Goal: Transaction & Acquisition: Purchase product/service

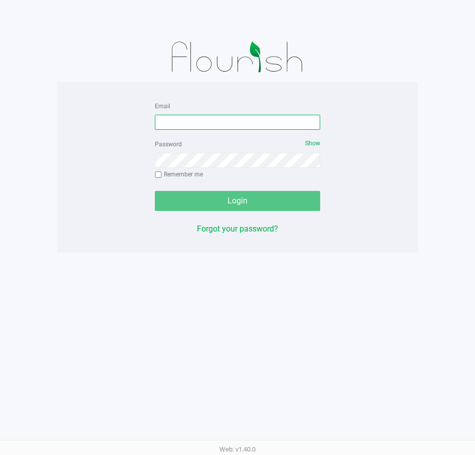
click at [201, 124] on input "Email" at bounding box center [237, 122] width 165 height 15
type input "[EMAIL_ADDRESS][DOMAIN_NAME]"
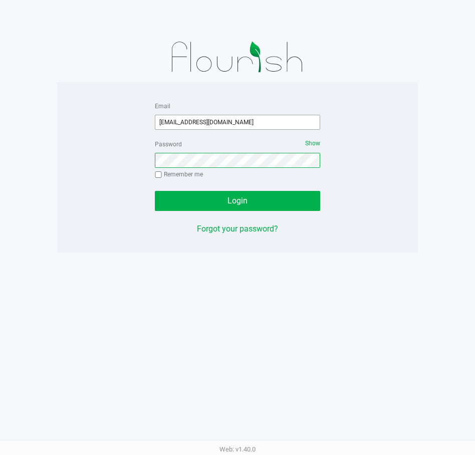
click at [155, 191] on button "Login" at bounding box center [237, 201] width 165 height 20
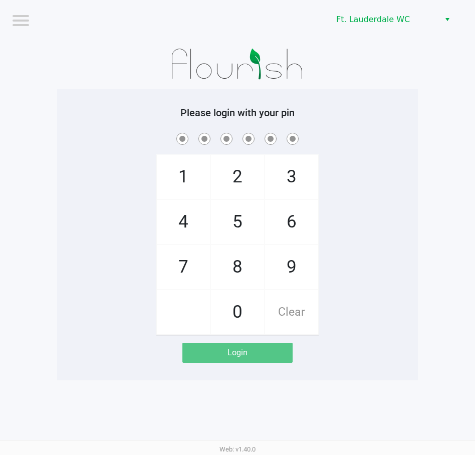
click at [240, 232] on span "5" at bounding box center [237, 222] width 53 height 44
checkbox input "true"
click at [240, 232] on span "5" at bounding box center [237, 222] width 53 height 44
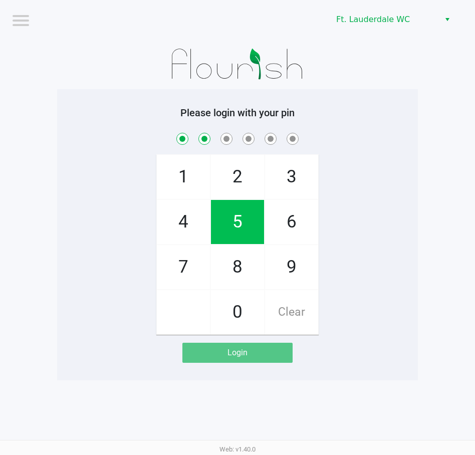
checkbox input "true"
click at [185, 219] on span "4" at bounding box center [183, 222] width 53 height 44
checkbox input "true"
click at [179, 166] on span "1" at bounding box center [183, 177] width 53 height 44
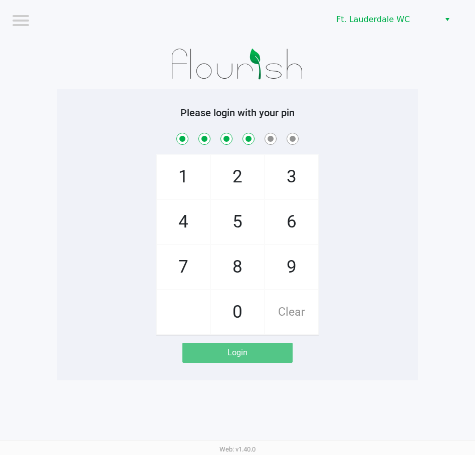
checkbox input "true"
drag, startPoint x: 261, startPoint y: 253, endPoint x: 267, endPoint y: 253, distance: 6.0
click at [262, 253] on span "8" at bounding box center [237, 267] width 53 height 44
checkbox input "true"
click at [278, 256] on span "9" at bounding box center [291, 267] width 53 height 44
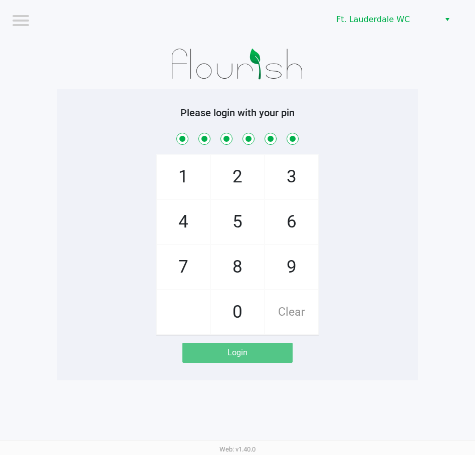
checkbox input "true"
checkbox input "false"
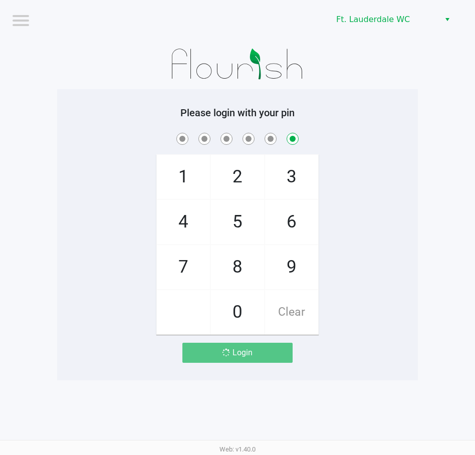
checkbox input "false"
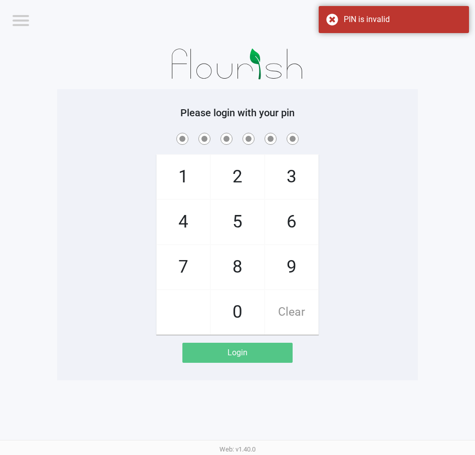
click at [286, 299] on span "Clear" at bounding box center [291, 312] width 53 height 44
click at [238, 221] on span "5" at bounding box center [237, 222] width 53 height 44
checkbox input "true"
click at [238, 221] on span "5" at bounding box center [237, 222] width 53 height 44
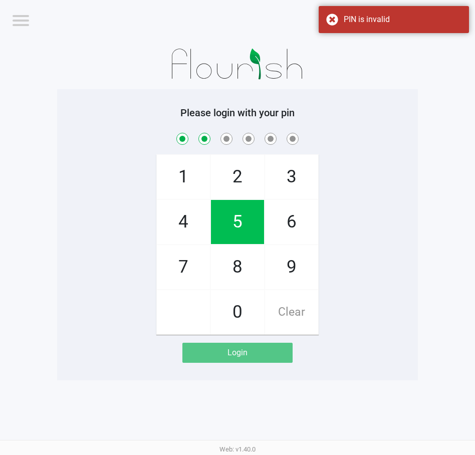
checkbox input "true"
drag, startPoint x: 196, startPoint y: 220, endPoint x: 191, endPoint y: 185, distance: 35.4
click at [195, 220] on span "4" at bounding box center [183, 222] width 53 height 44
checkbox input "true"
click at [192, 169] on span "1" at bounding box center [183, 177] width 53 height 44
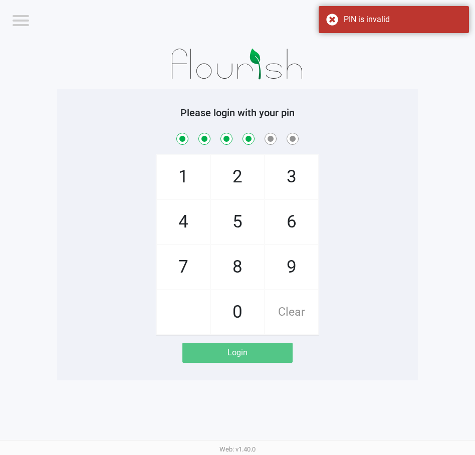
checkbox input "true"
click at [302, 255] on span "9" at bounding box center [291, 267] width 53 height 44
checkbox input "true"
click at [302, 255] on span "9" at bounding box center [291, 267] width 53 height 44
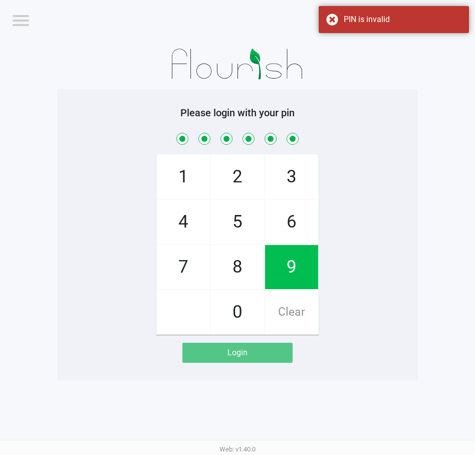
checkbox input "true"
click at [302, 255] on span "9" at bounding box center [291, 267] width 53 height 44
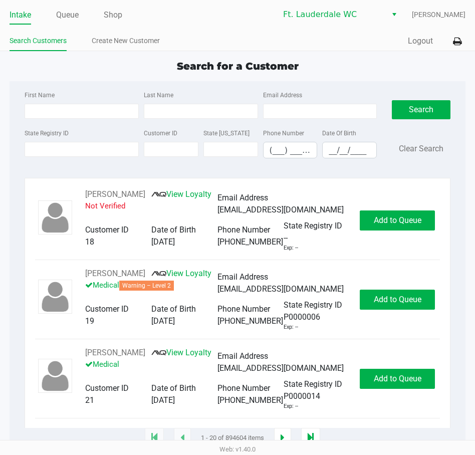
click at [83, 22] on ul "Intake Queue Shop" at bounding box center [124, 15] width 228 height 17
click at [68, 15] on link "Queue" at bounding box center [67, 15] width 23 height 14
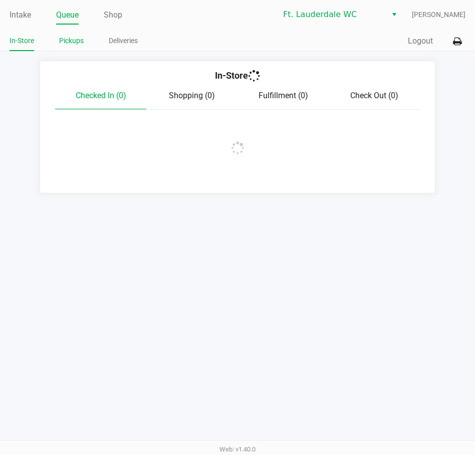
click at [73, 40] on link "Pickups" at bounding box center [71, 41] width 25 height 13
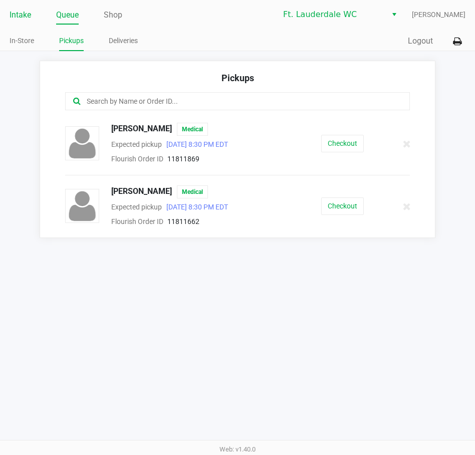
click at [18, 16] on link "Intake" at bounding box center [21, 15] width 22 height 14
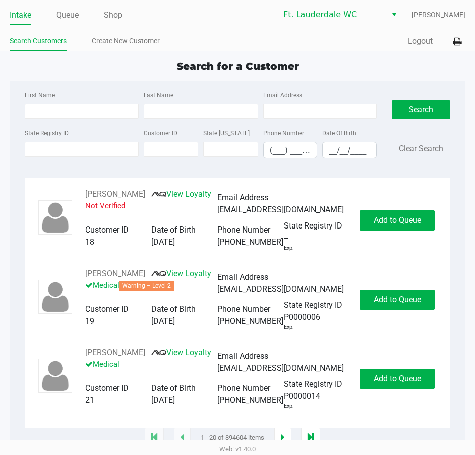
click at [63, 92] on div "First Name" at bounding box center [81, 104] width 119 height 30
click at [63, 108] on input "First Name" at bounding box center [82, 111] width 114 height 15
type input "j"
type input "james"
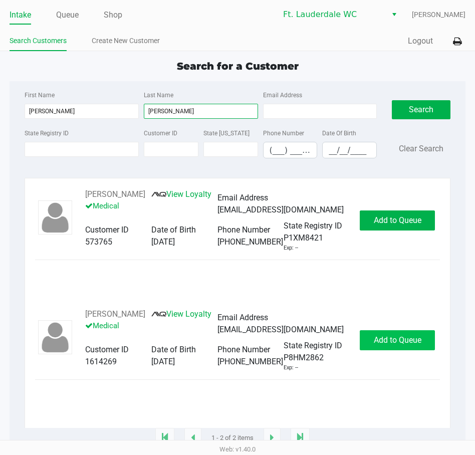
type input "nulty"
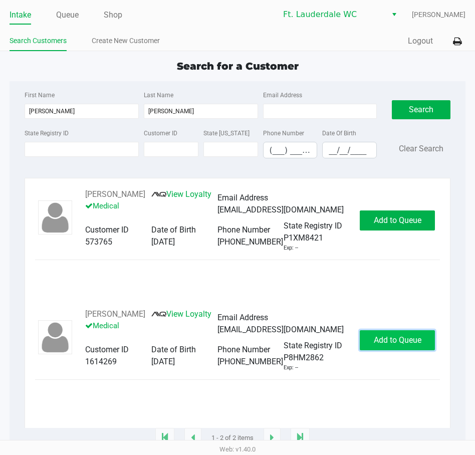
click at [399, 342] on span "Add to Queue" at bounding box center [398, 340] width 48 height 10
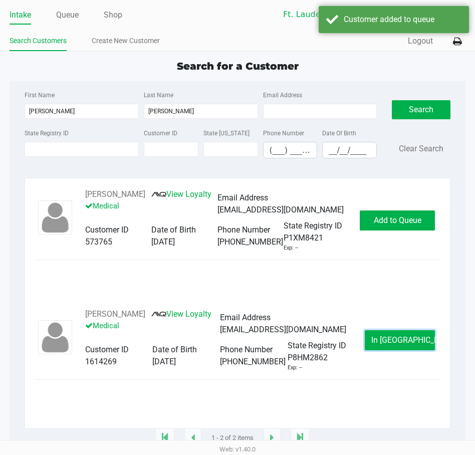
click at [399, 342] on span "In Queue" at bounding box center [413, 340] width 84 height 10
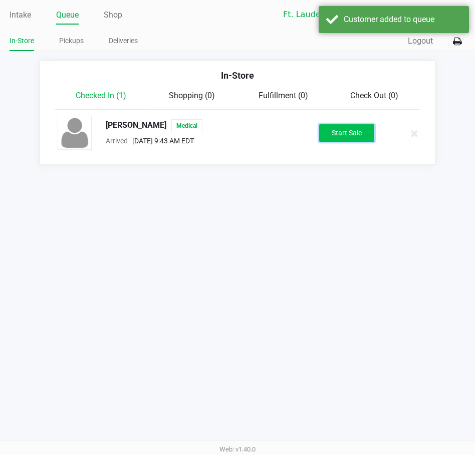
click at [355, 129] on button "Start Sale" at bounding box center [346, 133] width 55 height 18
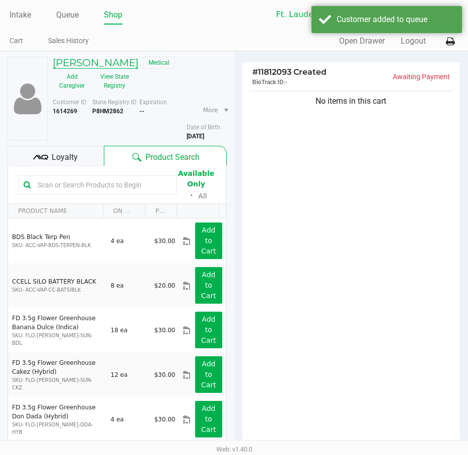
click at [112, 58] on h5 "JAMES NULTY" at bounding box center [96, 63] width 86 height 12
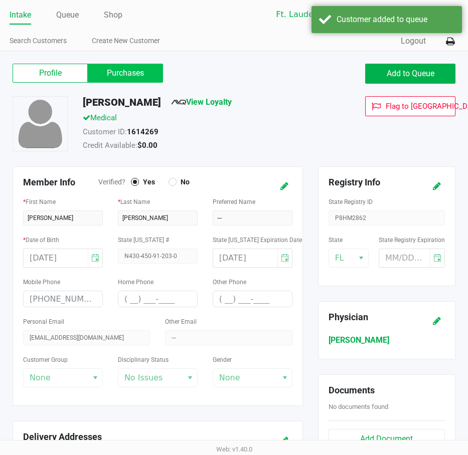
click at [109, 69] on label "Purchases" at bounding box center [125, 73] width 75 height 19
click at [0, 0] on 1 "Purchases" at bounding box center [0, 0] width 0 height 0
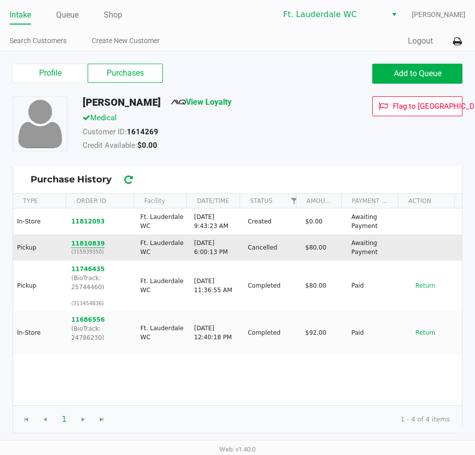
click at [84, 245] on button "11810839" at bounding box center [88, 243] width 34 height 9
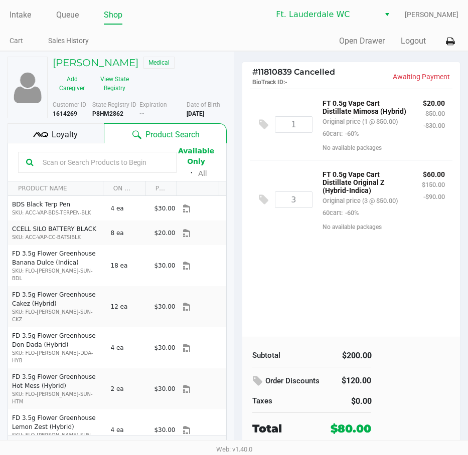
click at [73, 54] on div "JAMES NULTY Medical Add Caregiver View State Registry Customer ID 1614269 State…" at bounding box center [117, 260] width 219 height 417
click at [73, 57] on div "JAMES NULTY Medical Add Caregiver View State Registry Customer ID 1614269 State…" at bounding box center [117, 260] width 219 height 417
click at [75, 62] on h5 "JAMES NULTY" at bounding box center [96, 63] width 86 height 12
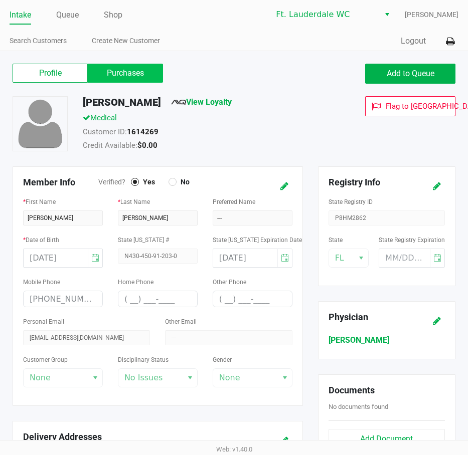
click at [105, 75] on label "Purchases" at bounding box center [125, 73] width 75 height 19
click at [0, 0] on 1 "Purchases" at bounding box center [0, 0] width 0 height 0
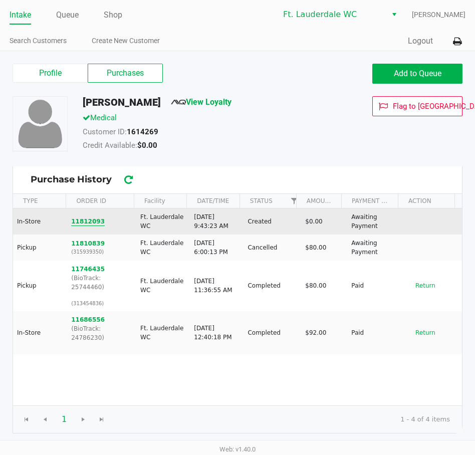
click at [94, 223] on button "11812093" at bounding box center [88, 221] width 34 height 9
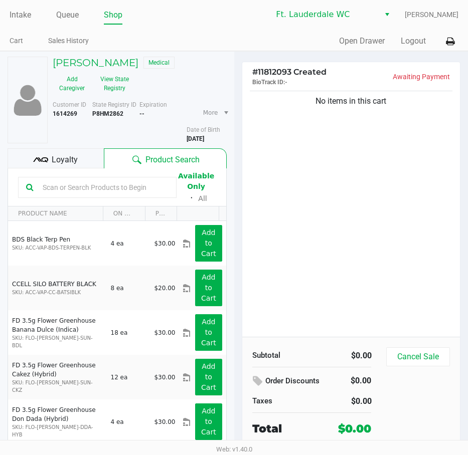
click at [88, 159] on div "Loyalty" at bounding box center [56, 158] width 96 height 20
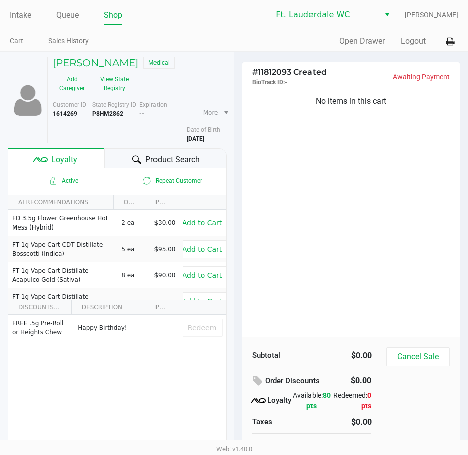
click at [156, 165] on span "Product Search" at bounding box center [172, 160] width 54 height 12
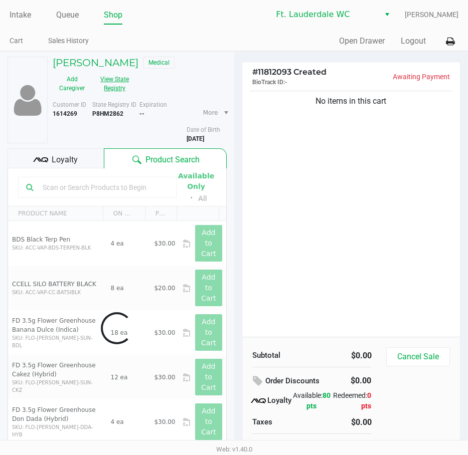
click at [118, 91] on button "View State Registry" at bounding box center [111, 83] width 41 height 25
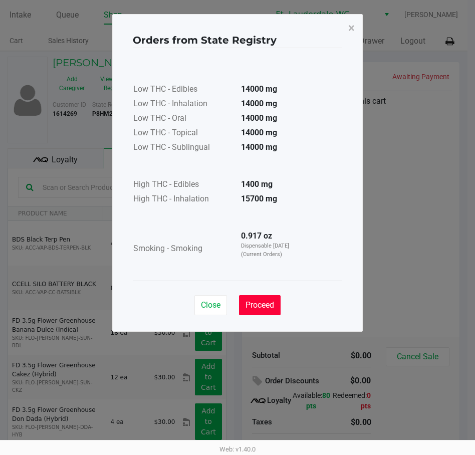
click at [264, 301] on button "Proceed" at bounding box center [260, 305] width 42 height 20
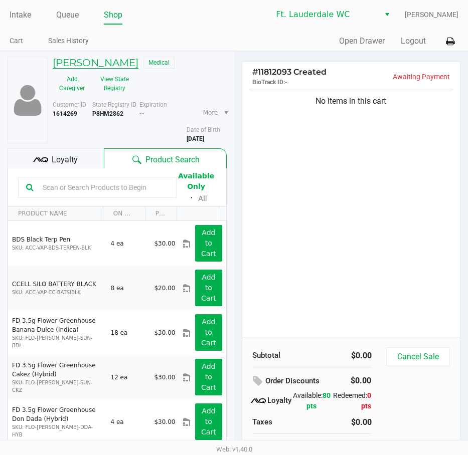
click at [107, 65] on h5 "JAMES NULTY" at bounding box center [96, 63] width 86 height 12
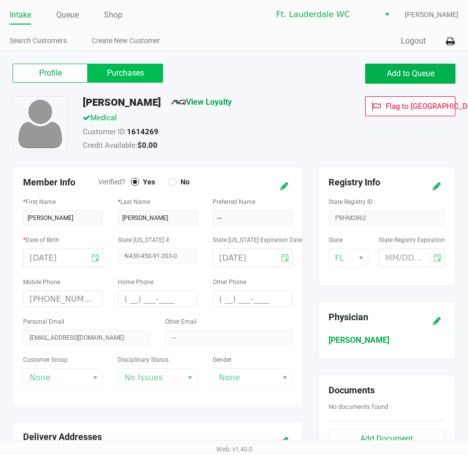
click at [121, 80] on label "Purchases" at bounding box center [125, 73] width 75 height 19
click at [0, 0] on 1 "Purchases" at bounding box center [0, 0] width 0 height 0
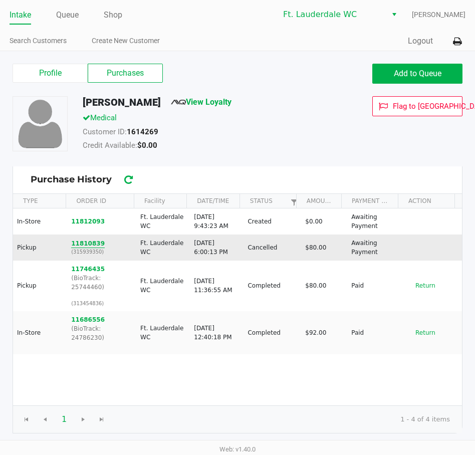
click at [79, 241] on button "11810839" at bounding box center [88, 243] width 34 height 9
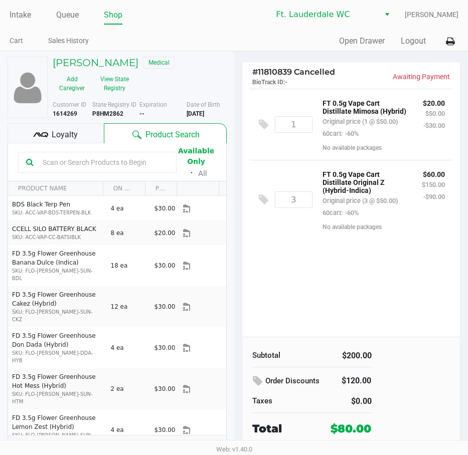
click at [347, 297] on div "1 FT 0.5g Vape Cart Distillate Mimosa (Hybrid) Original price (1 @ $50.00) 60ca…" at bounding box center [351, 213] width 218 height 248
click at [350, 301] on div "1 FT 0.5g Vape Cart Distillate Mimosa (Hybrid) Original price (1 @ $50.00) 60ca…" at bounding box center [351, 213] width 218 height 248
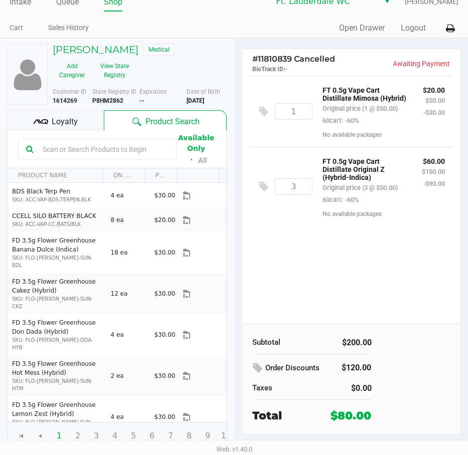
scroll to position [12, 0]
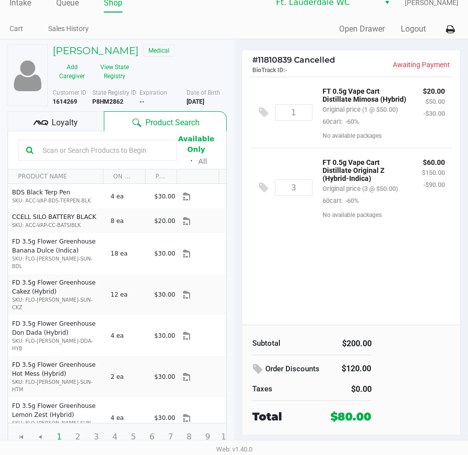
click at [335, 283] on div "1 FT 0.5g Vape Cart Distillate Mimosa (Hybrid) Original price (1 @ $50.00) 60ca…" at bounding box center [351, 201] width 218 height 248
click at [104, 53] on h5 "JAMES NULTY" at bounding box center [96, 51] width 86 height 12
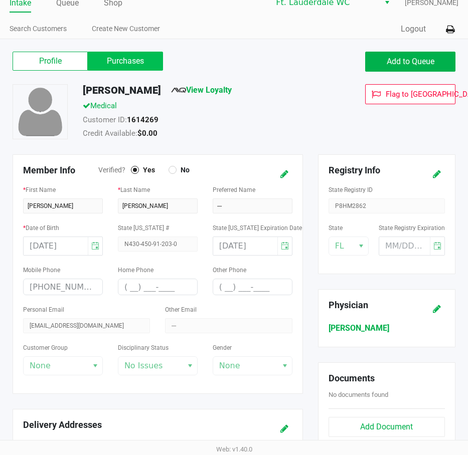
click at [117, 69] on label "Purchases" at bounding box center [125, 61] width 75 height 19
click at [0, 0] on 1 "Purchases" at bounding box center [0, 0] width 0 height 0
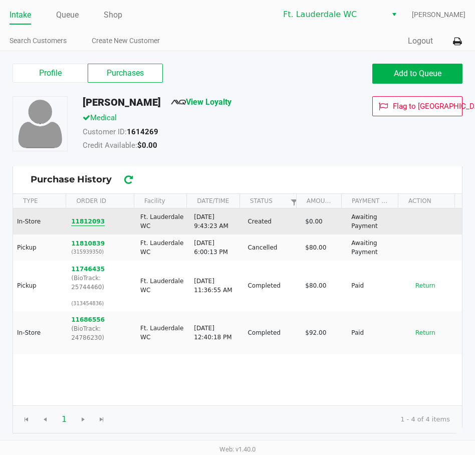
click at [86, 222] on button "11812093" at bounding box center [88, 221] width 34 height 9
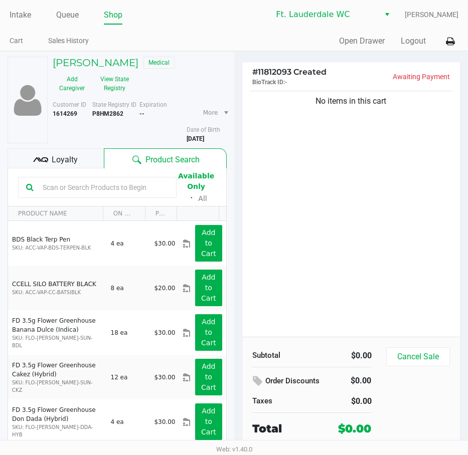
click at [367, 257] on div "No items in this cart" at bounding box center [351, 213] width 218 height 248
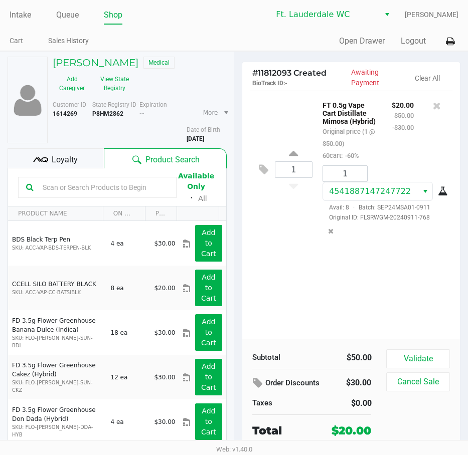
click at [402, 292] on div "1 FT 0.5g Vape Cart Distillate Mimosa (Hybrid) Original price (1 @ $50.00) 60ca…" at bounding box center [351, 215] width 218 height 248
click at [412, 329] on div "1 FT 0.5g Vape Cart Distillate Mimosa (Hybrid) Original price (1 @ $50.00) 60ca…" at bounding box center [351, 215] width 218 height 248
click at [419, 351] on button "Validate" at bounding box center [417, 358] width 63 height 19
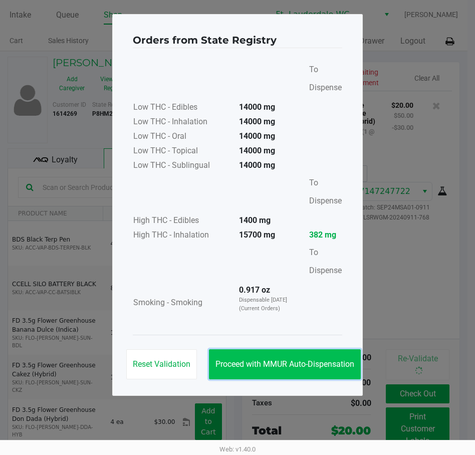
click at [316, 371] on button "Proceed with MMUR Auto-Dispensation" at bounding box center [285, 364] width 152 height 30
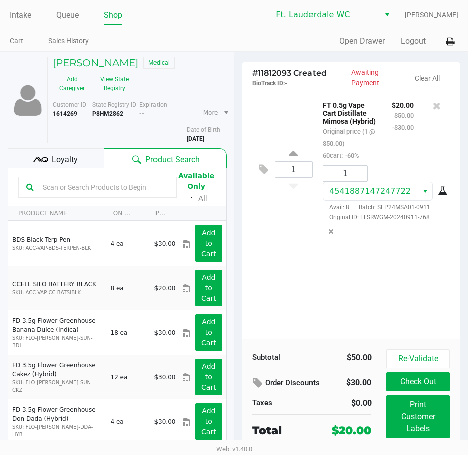
click at [393, 291] on div "1 FT 0.5g Vape Cart Distillate Mimosa (Hybrid) Original price (1 @ $50.00) 60ca…" at bounding box center [351, 215] width 218 height 248
click at [367, 294] on div "1 FT 0.5g Vape Cart Distillate Mimosa (Hybrid) Original price (1 @ $50.00) 60ca…" at bounding box center [351, 215] width 218 height 248
click at [275, 257] on div "1 FT 0.5g Vape Cart Distillate Mimosa (Hybrid) Original price (1 @ $50.00) 60ca…" at bounding box center [351, 215] width 218 height 248
click at [286, 292] on div "1 FT 0.5g Vape Cart Distillate Mimosa (Hybrid) Original price (1 @ $50.00) 60ca…" at bounding box center [351, 215] width 218 height 248
click at [290, 294] on div "1 FT 0.5g Vape Cart Distillate Mimosa (Hybrid) Original price (1 @ $50.00) 60ca…" at bounding box center [351, 215] width 218 height 248
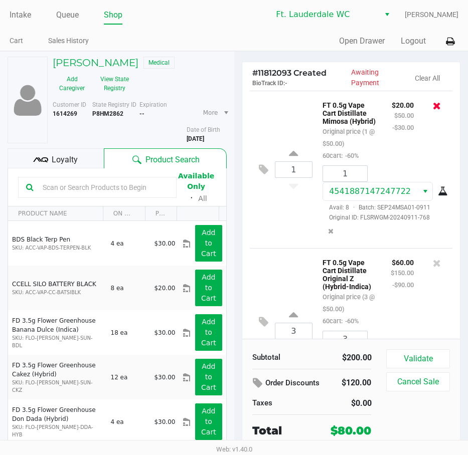
click at [433, 105] on icon at bounding box center [437, 106] width 8 height 10
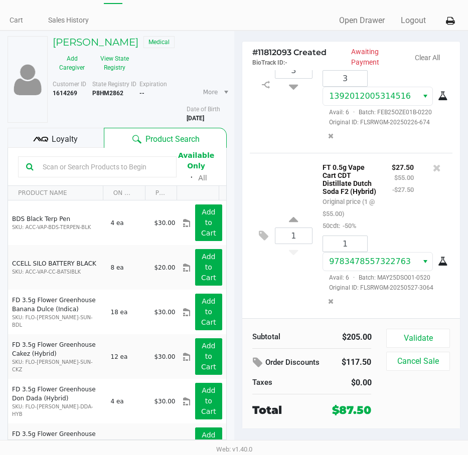
scroll to position [38, 0]
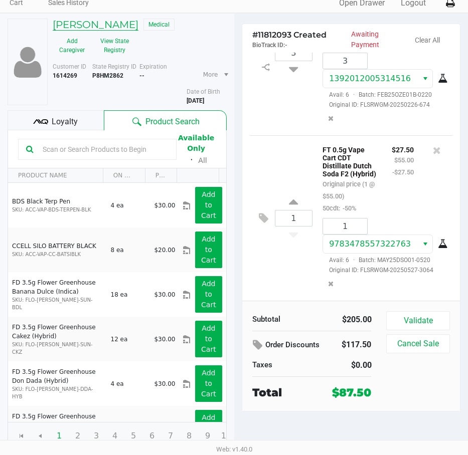
click at [105, 24] on h5 "JAMES NULTY" at bounding box center [96, 25] width 86 height 12
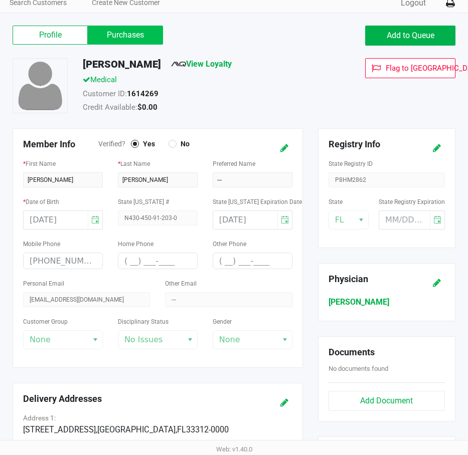
click at [120, 38] on label "Purchases" at bounding box center [125, 35] width 75 height 19
click at [0, 0] on 1 "Purchases" at bounding box center [0, 0] width 0 height 0
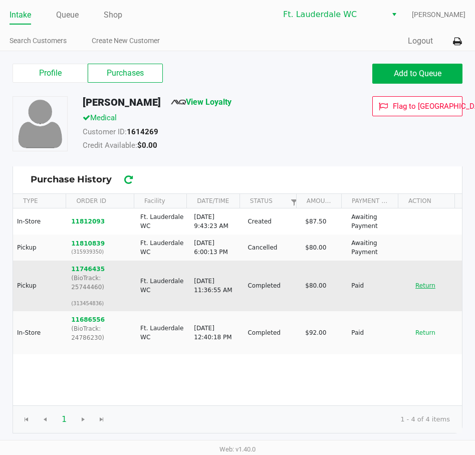
click at [424, 282] on button "Return" at bounding box center [425, 286] width 33 height 16
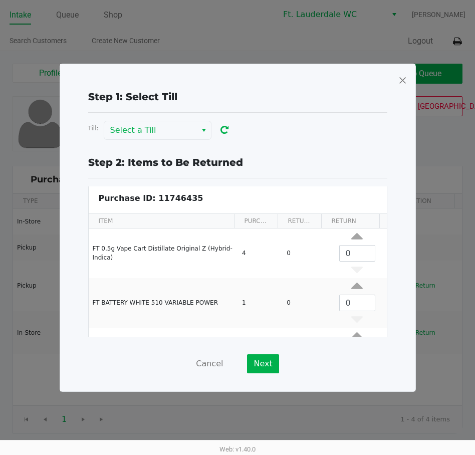
click at [403, 77] on span at bounding box center [402, 80] width 9 height 16
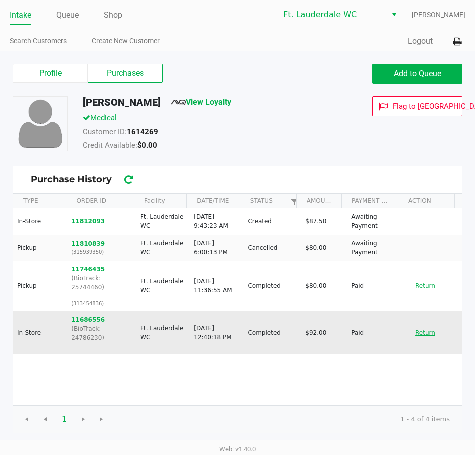
click at [410, 325] on button "Return" at bounding box center [425, 333] width 33 height 16
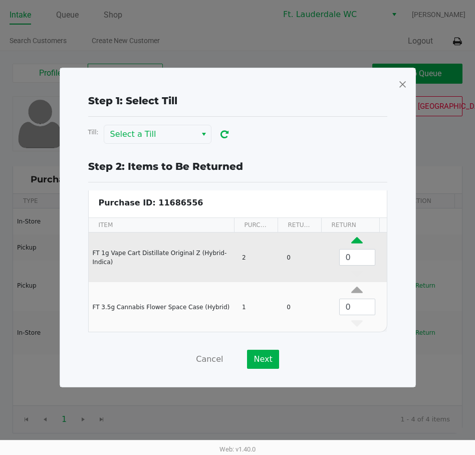
click at [351, 238] on icon "Data table" at bounding box center [357, 243] width 12 height 13
type input "1"
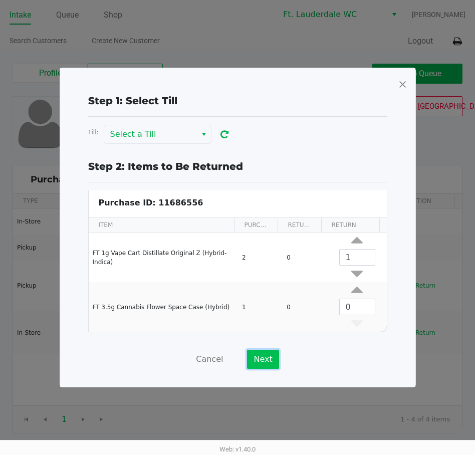
click at [274, 359] on button "Next" at bounding box center [263, 359] width 32 height 19
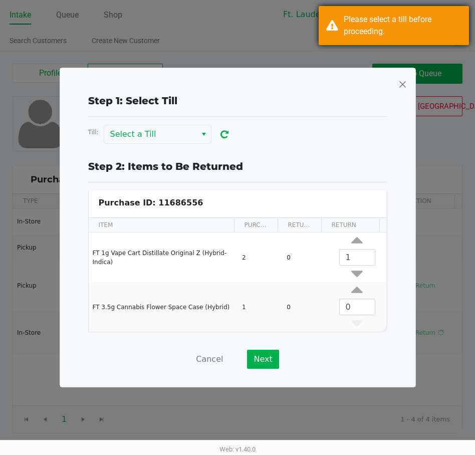
click at [396, 29] on div "Please select a till before proceeding." at bounding box center [403, 26] width 118 height 24
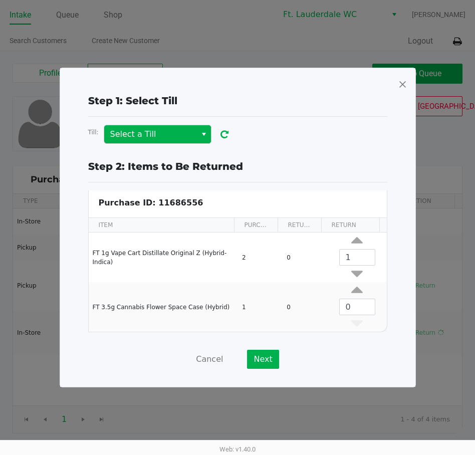
click at [199, 134] on button "Select" at bounding box center [203, 134] width 15 height 18
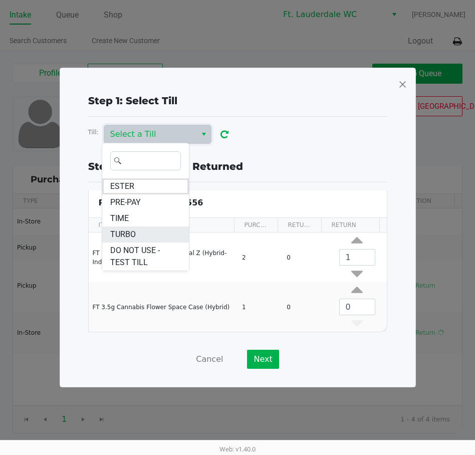
click at [144, 230] on li "TURBO" at bounding box center [145, 235] width 87 height 16
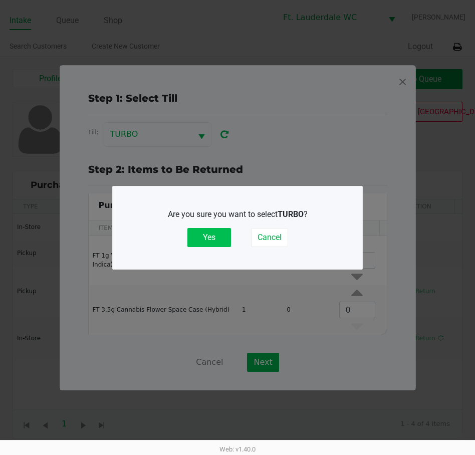
click at [200, 235] on button "Yes" at bounding box center [209, 237] width 44 height 19
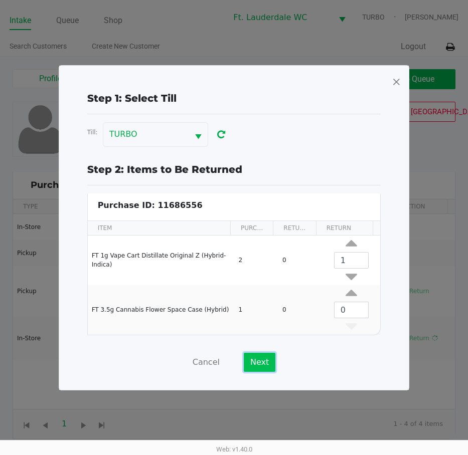
click at [259, 362] on button "Next" at bounding box center [260, 362] width 32 height 19
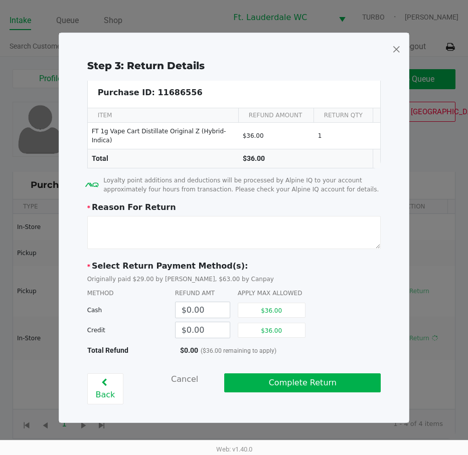
click at [281, 255] on div "Step 3: Return Details Purchase ID: 11686556 ITEM REFUND AMOUNT RETURN QTY Retu…" at bounding box center [234, 231] width 334 height 346
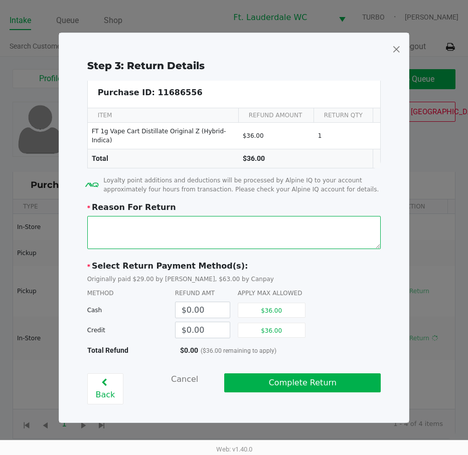
click at [282, 247] on textarea at bounding box center [234, 232] width 294 height 33
click at [286, 240] on textarea at bounding box center [234, 232] width 294 height 33
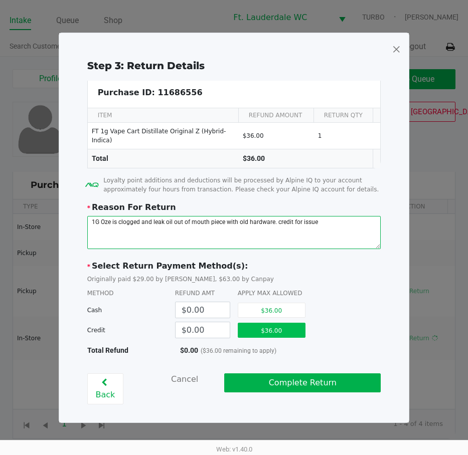
type textarea "1G Oze is clogged and leak oil out of mouth piece with old hardware. credit for…"
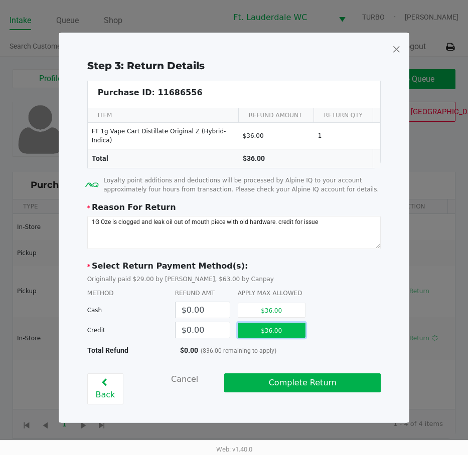
click at [252, 330] on button "$36.00" at bounding box center [272, 330] width 68 height 15
type input "$36.00"
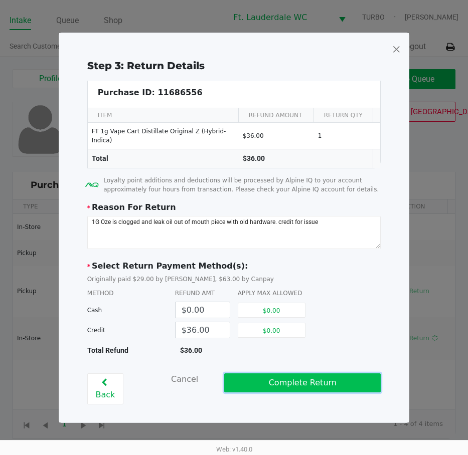
click at [282, 383] on button "Complete Return" at bounding box center [302, 382] width 156 height 19
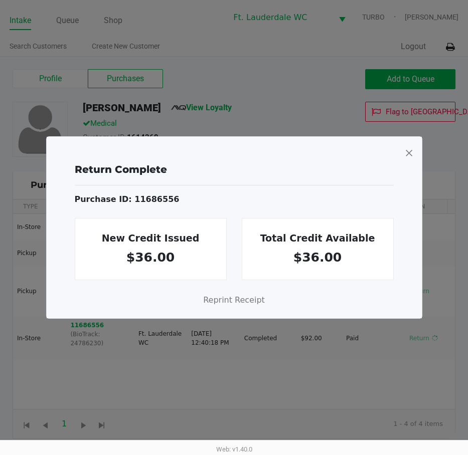
click at [408, 153] on span at bounding box center [408, 153] width 9 height 16
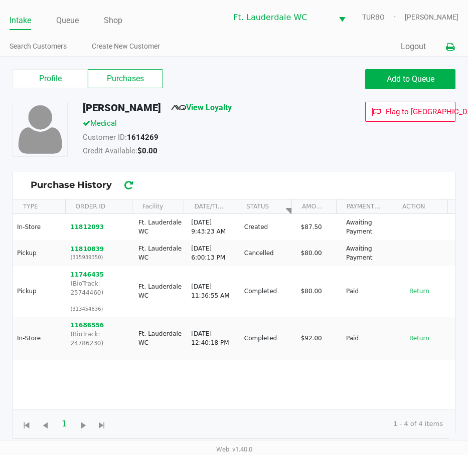
click at [445, 46] on button at bounding box center [450, 47] width 17 height 19
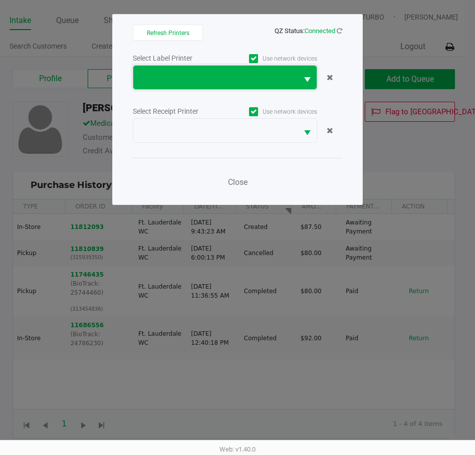
click at [208, 74] on span at bounding box center [215, 78] width 152 height 12
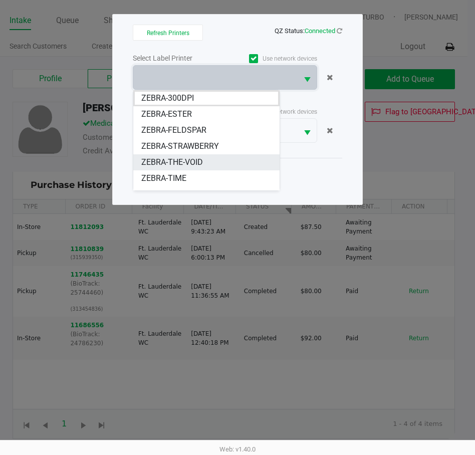
scroll to position [12, 0]
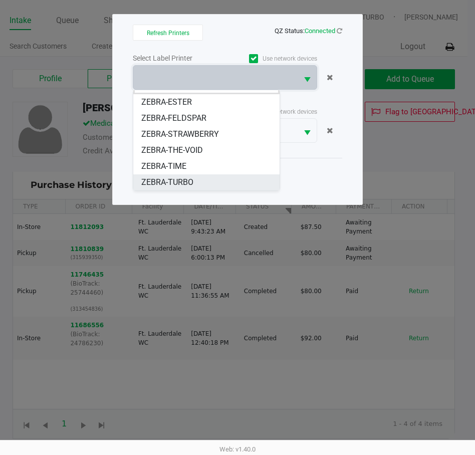
click at [183, 177] on span "ZEBRA-TURBO" at bounding box center [167, 182] width 52 height 12
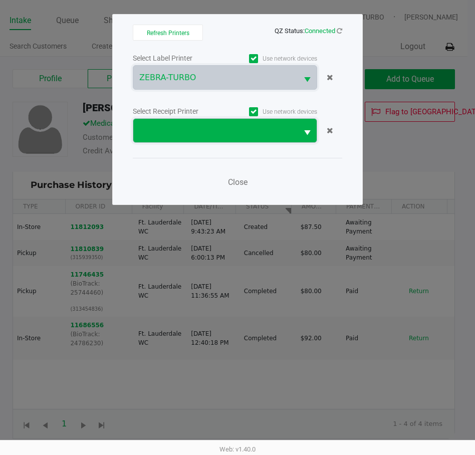
click at [198, 134] on span at bounding box center [215, 131] width 152 height 12
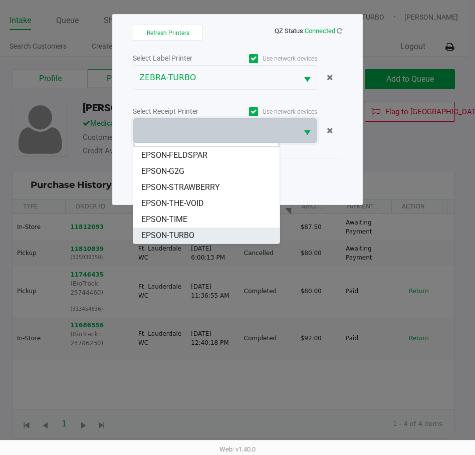
click at [189, 233] on span "EPSON-TURBO" at bounding box center [167, 236] width 53 height 12
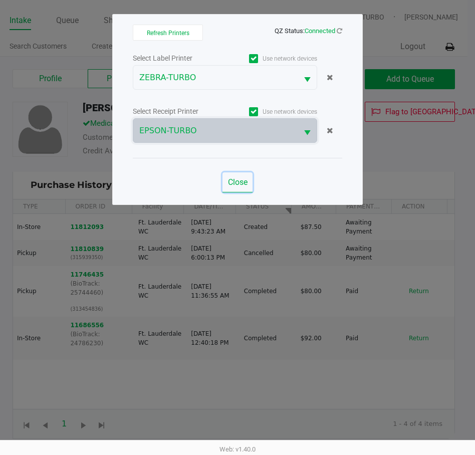
click at [252, 178] on button "Close" at bounding box center [238, 182] width 30 height 20
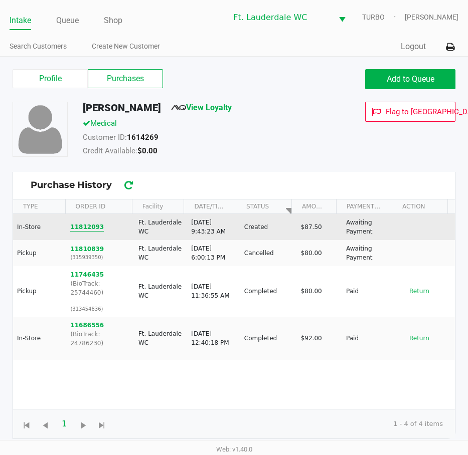
click at [91, 226] on button "11812093" at bounding box center [87, 227] width 34 height 9
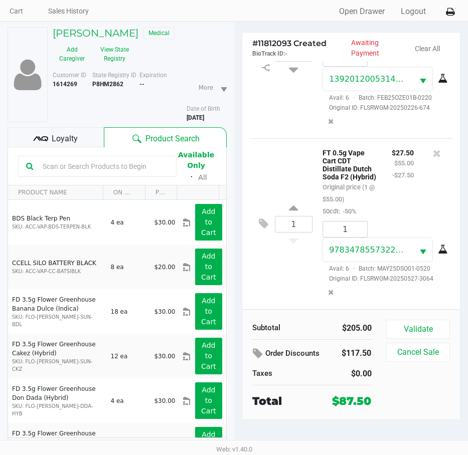
scroll to position [52, 0]
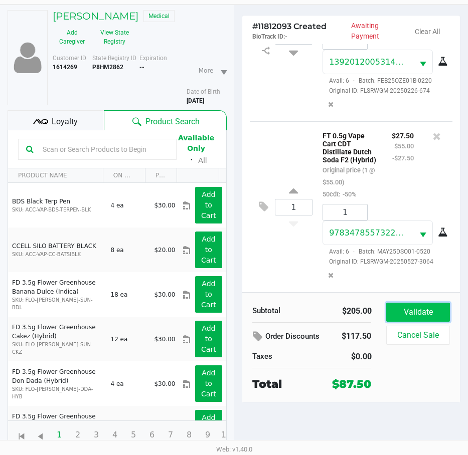
click at [409, 310] on button "Validate" at bounding box center [417, 312] width 63 height 19
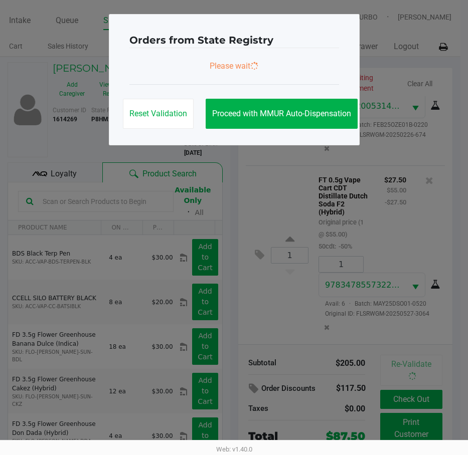
scroll to position [0, 0]
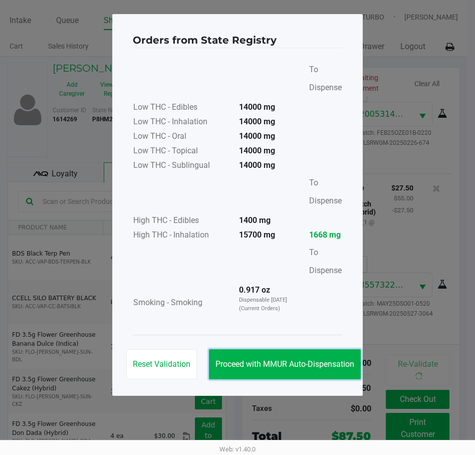
click at [314, 372] on button "Proceed with MMUR Auto-Dispensation" at bounding box center [285, 364] width 152 height 30
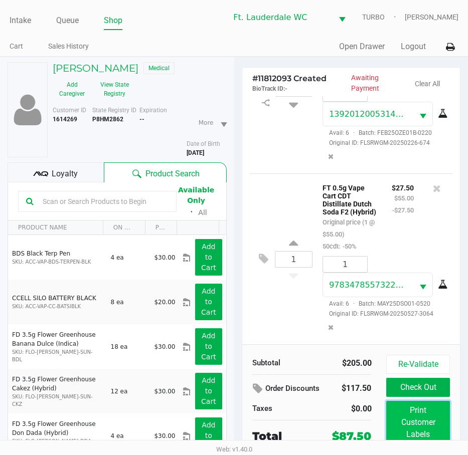
click at [416, 421] on button "Print Customer Labels" at bounding box center [417, 422] width 63 height 43
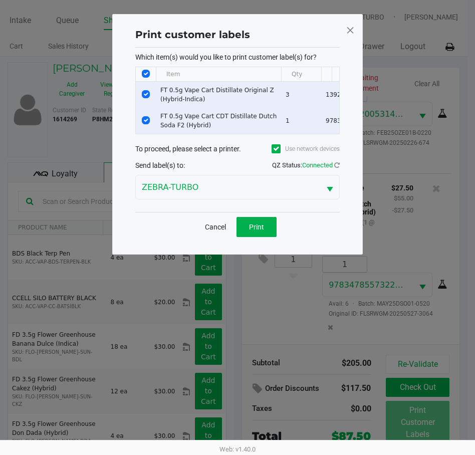
click at [280, 242] on div "Cancel Print" at bounding box center [237, 227] width 205 height 30
click at [268, 234] on button "Print" at bounding box center [257, 227] width 40 height 20
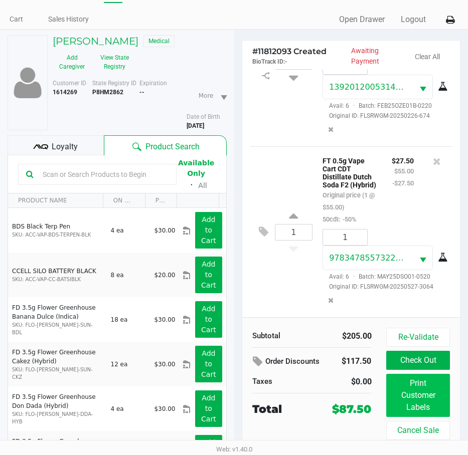
scroll to position [52, 0]
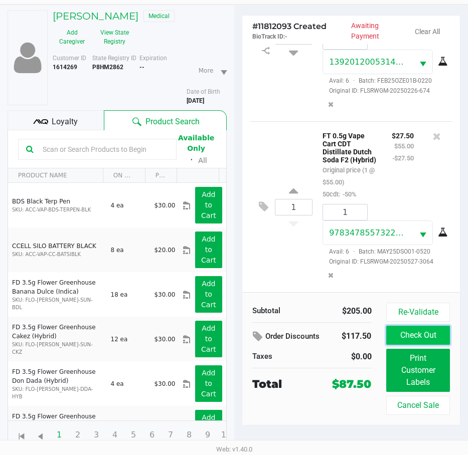
click at [411, 333] on button "Check Out" at bounding box center [417, 335] width 63 height 19
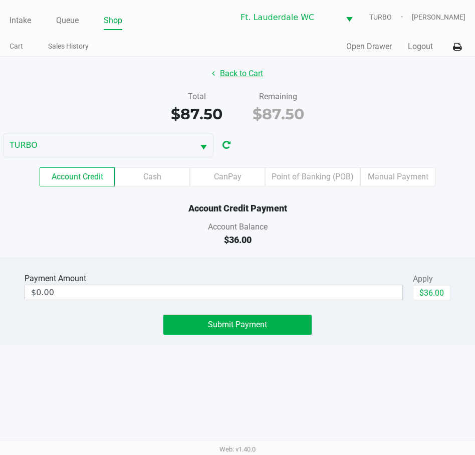
click at [262, 74] on button "Back to Cart" at bounding box center [238, 73] width 64 height 19
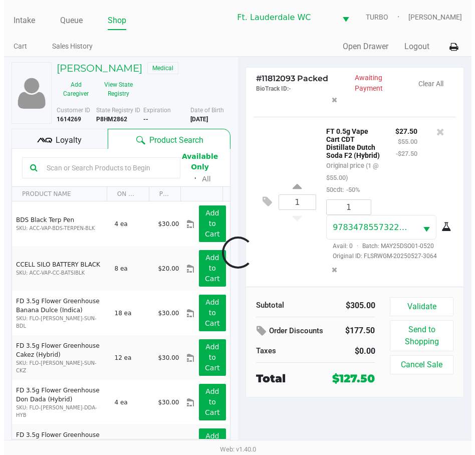
scroll to position [179, 0]
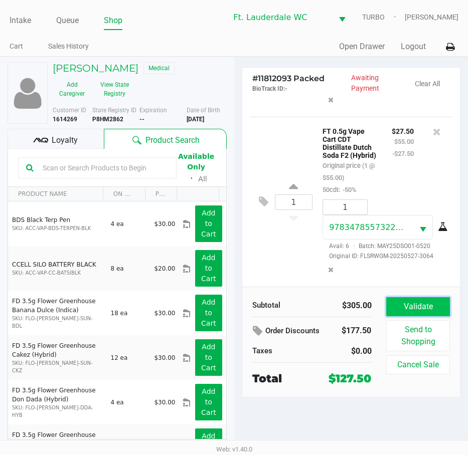
click at [428, 307] on button "Validate" at bounding box center [417, 306] width 63 height 19
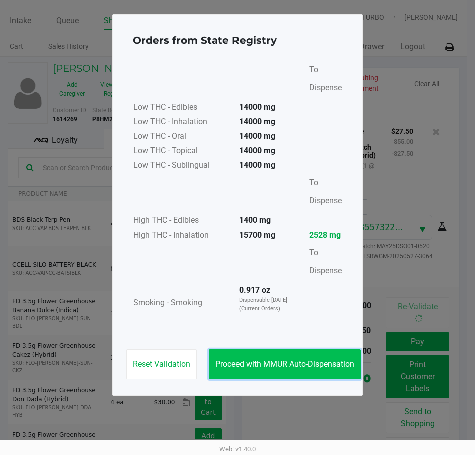
click at [316, 368] on span "Proceed with MMUR Auto-Dispensation" at bounding box center [285, 364] width 139 height 10
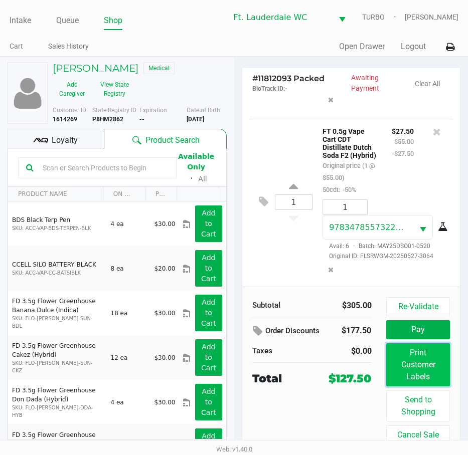
click at [411, 369] on button "Print Customer Labels" at bounding box center [417, 364] width 63 height 43
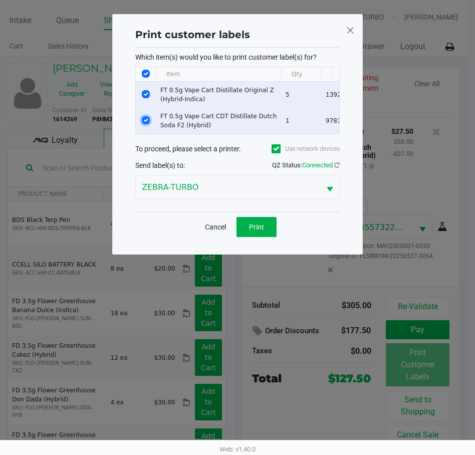
click at [147, 121] on input "Select Row" at bounding box center [146, 120] width 8 height 8
checkbox input "false"
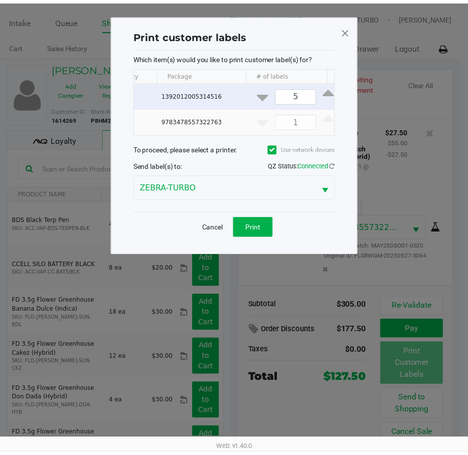
scroll to position [0, 163]
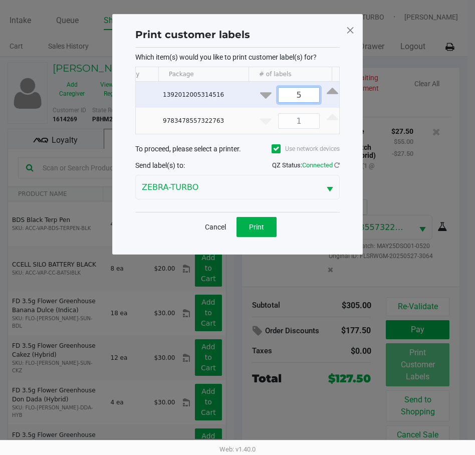
click at [286, 91] on input "5" at bounding box center [299, 95] width 41 height 15
type input "2"
click at [256, 231] on span "Print" at bounding box center [256, 227] width 15 height 8
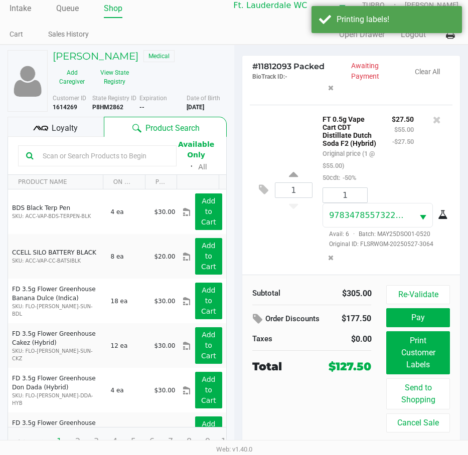
scroll to position [19, 0]
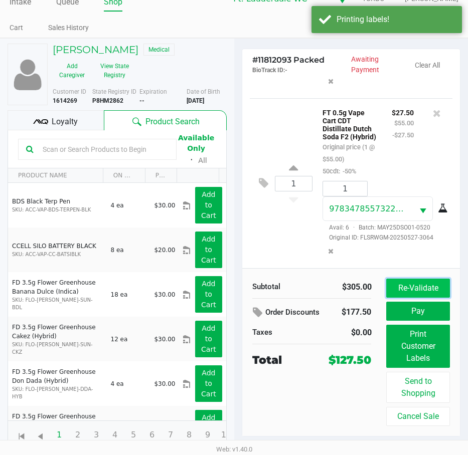
click at [400, 286] on button "Re-Validate" at bounding box center [417, 288] width 63 height 19
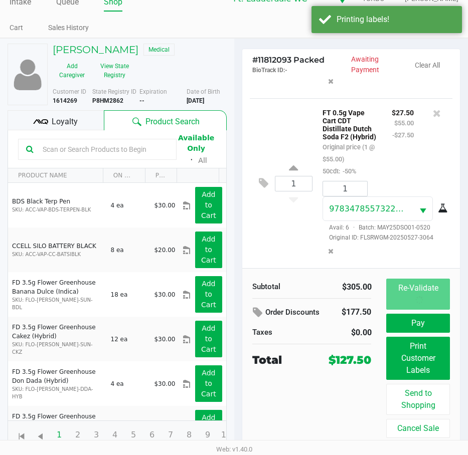
scroll to position [0, 0]
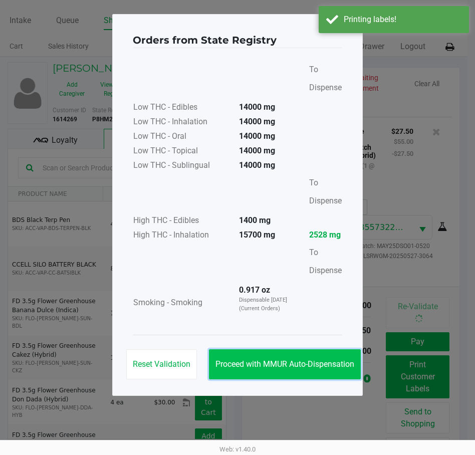
click at [274, 359] on button "Proceed with MMUR Auto-Dispensation" at bounding box center [285, 364] width 152 height 30
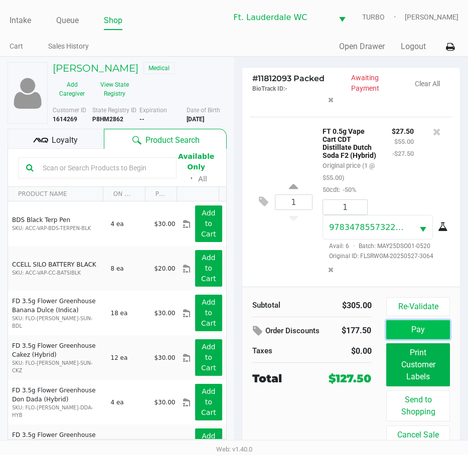
click at [400, 328] on button "Pay" at bounding box center [417, 329] width 63 height 19
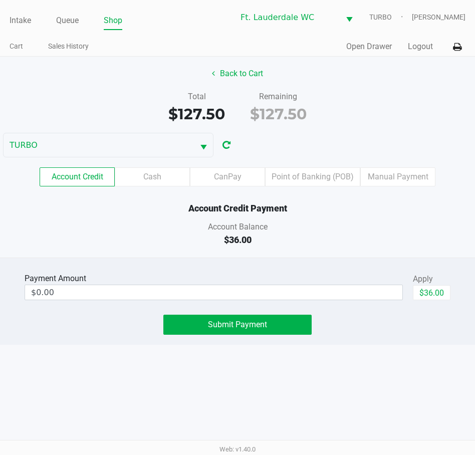
click at [358, 230] on div "Account Balance" at bounding box center [237, 227] width 490 height 12
click at [425, 291] on button "$36.00" at bounding box center [432, 292] width 38 height 15
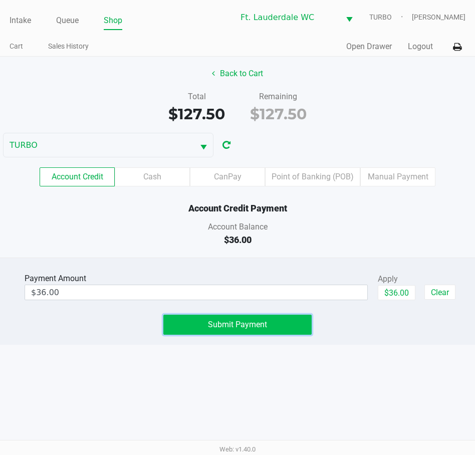
click at [283, 322] on button "Submit Payment" at bounding box center [237, 325] width 148 height 20
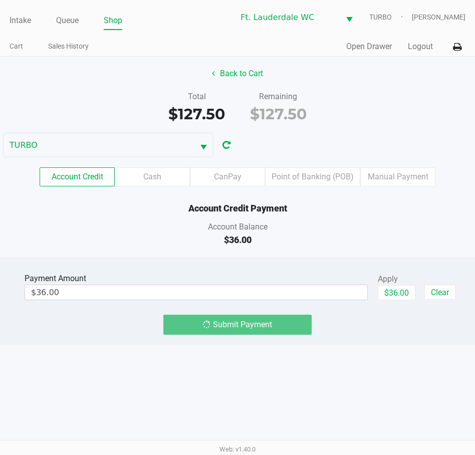
type input "$0.00"
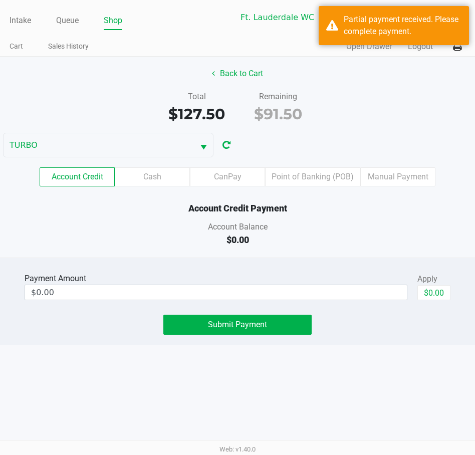
click at [309, 362] on div "Intake Queue Shop Ft. Lauderdale WC TURBO Spencer Sandburg Cart Sales History Q…" at bounding box center [237, 227] width 475 height 455
click at [163, 170] on label "Cash" at bounding box center [152, 176] width 75 height 19
click at [0, 0] on 1 "Cash" at bounding box center [0, 0] width 0 height 0
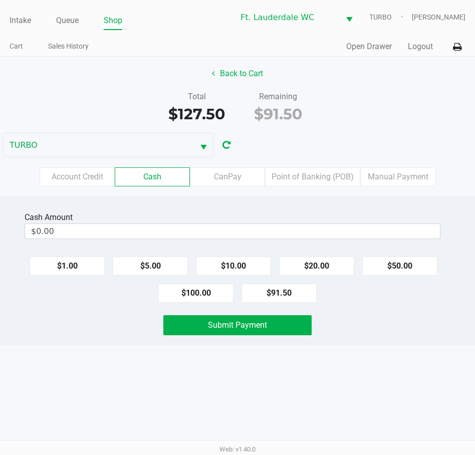
click at [249, 174] on label "CanPay" at bounding box center [227, 176] width 75 height 19
click at [0, 0] on 3 "CanPay" at bounding box center [0, 0] width 0 height 0
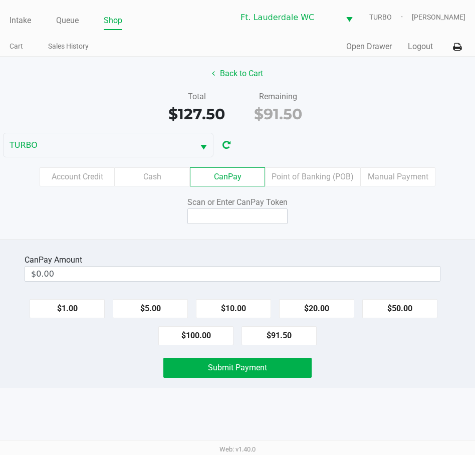
click at [235, 77] on button "Back to Cart" at bounding box center [238, 73] width 64 height 19
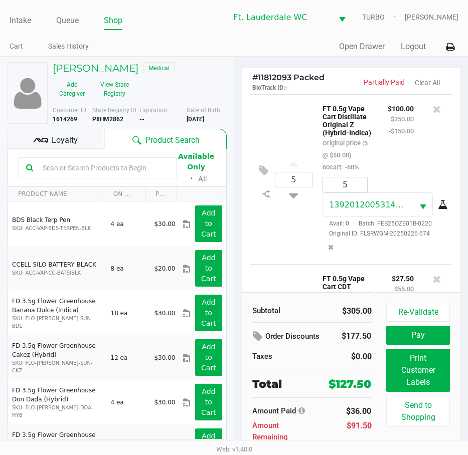
click at [416, 335] on button "Pay" at bounding box center [417, 335] width 63 height 19
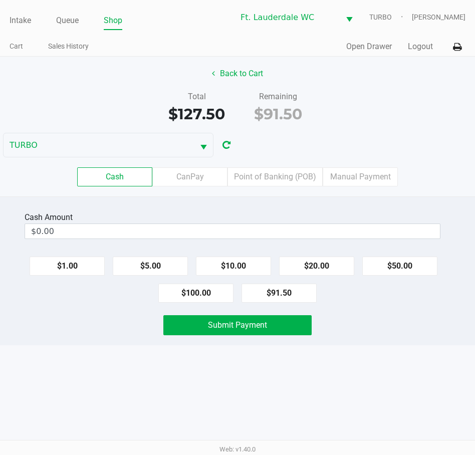
click at [197, 183] on label "CanPay" at bounding box center [189, 176] width 75 height 19
click at [0, 0] on 2 "CanPay" at bounding box center [0, 0] width 0 height 0
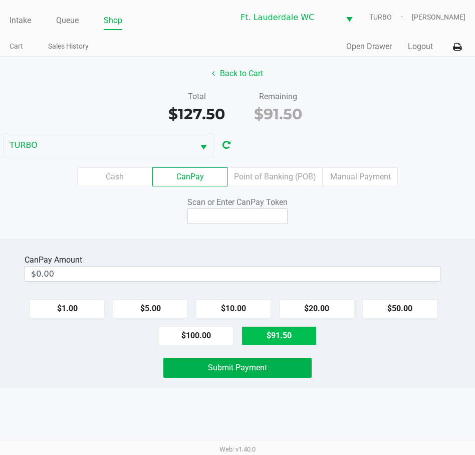
click at [283, 342] on button "$91.50" at bounding box center [279, 335] width 75 height 19
type input "$91.50"
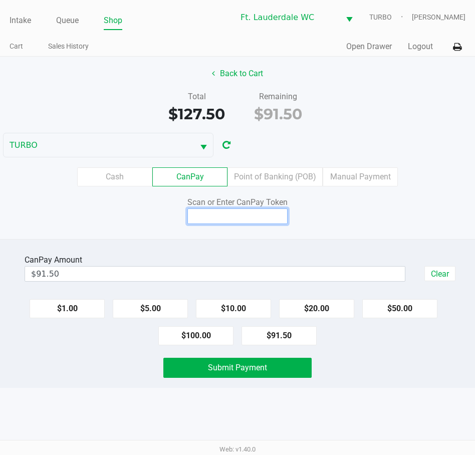
click at [249, 218] on input at bounding box center [237, 217] width 100 height 16
type input "Q1323239X"
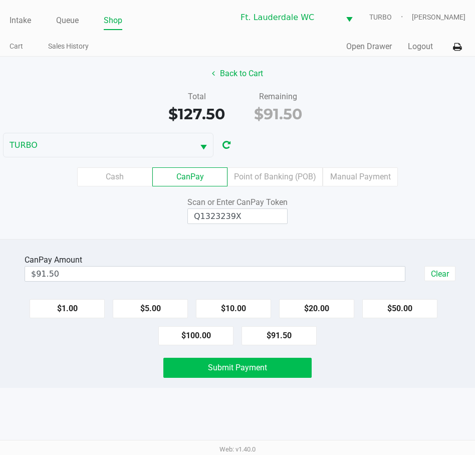
click at [259, 375] on button "Submit Payment" at bounding box center [237, 368] width 148 height 20
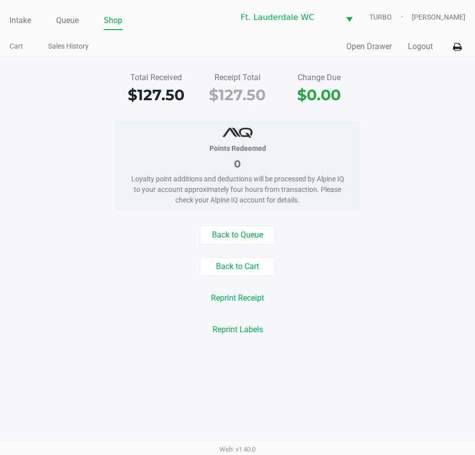
click at [236, 228] on button "Back to Queue" at bounding box center [237, 235] width 75 height 19
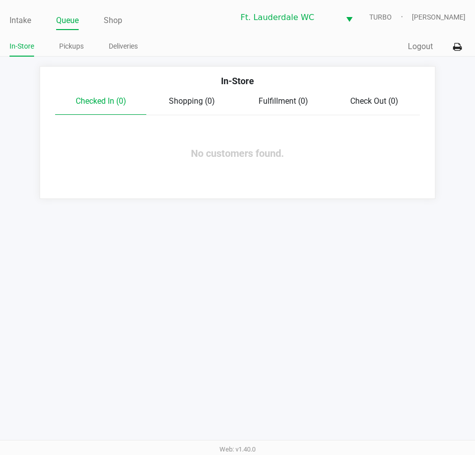
click at [18, 24] on link "Intake" at bounding box center [21, 21] width 22 height 14
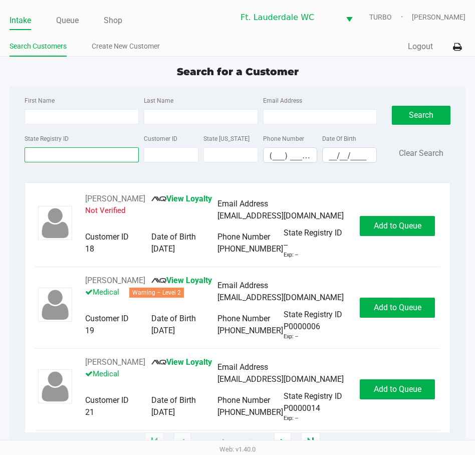
click at [86, 155] on input "State Registry ID" at bounding box center [82, 154] width 114 height 15
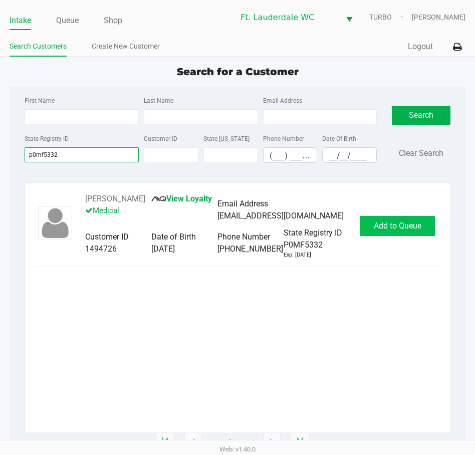
type input "p0mf5332"
click at [400, 229] on span "Add to Queue" at bounding box center [398, 226] width 48 height 10
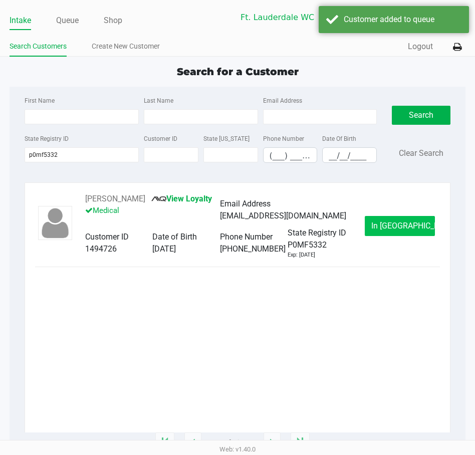
click at [401, 236] on button "In Queue" at bounding box center [400, 226] width 70 height 20
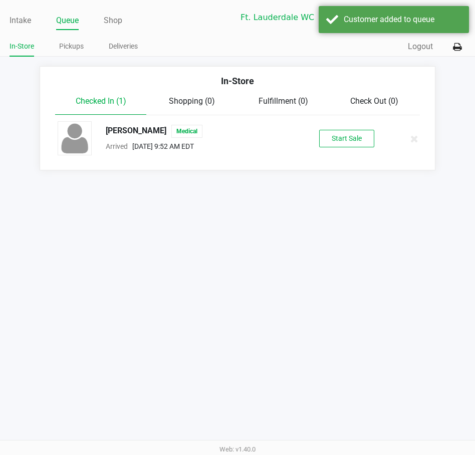
click at [341, 146] on button "Start Sale" at bounding box center [346, 139] width 55 height 18
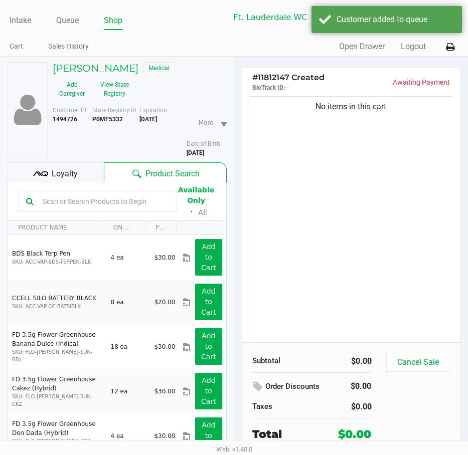
click at [380, 252] on div "No items in this cart" at bounding box center [351, 218] width 218 height 248
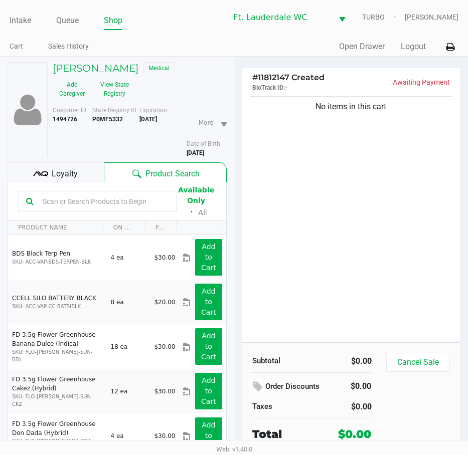
click at [353, 209] on div "No items in this cart" at bounding box center [351, 218] width 218 height 248
click at [101, 93] on button "View State Registry" at bounding box center [111, 89] width 41 height 25
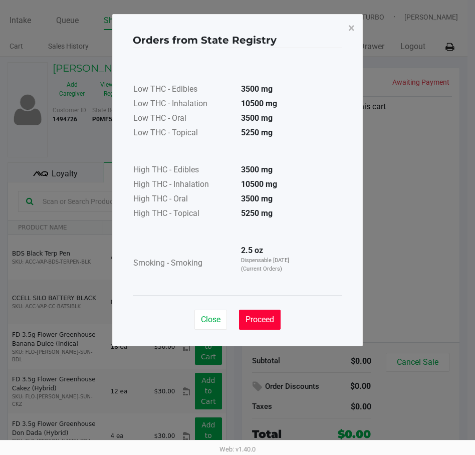
click at [267, 310] on button "Proceed" at bounding box center [260, 320] width 42 height 20
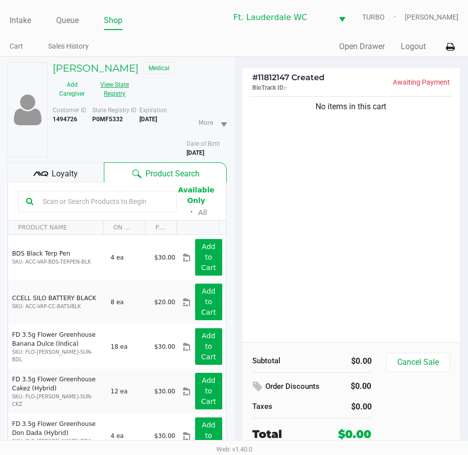
click at [355, 256] on div "No items in this cart" at bounding box center [351, 218] width 218 height 248
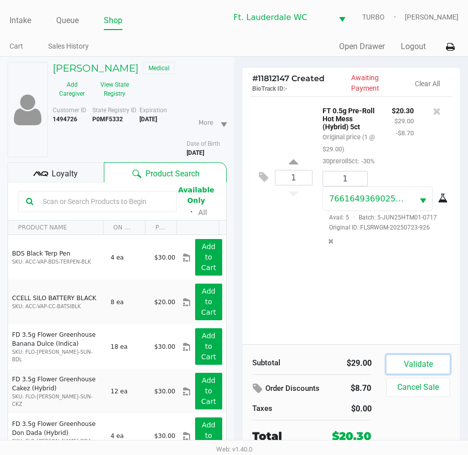
click at [434, 363] on button "Validate" at bounding box center [417, 364] width 63 height 19
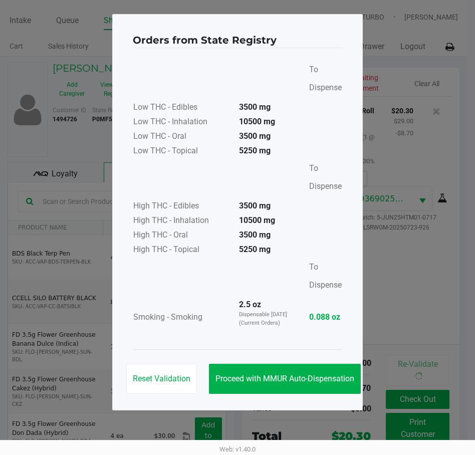
click at [338, 362] on div "Reset Validation Proceed with MMUR Auto-Dispensation" at bounding box center [238, 374] width 210 height 51
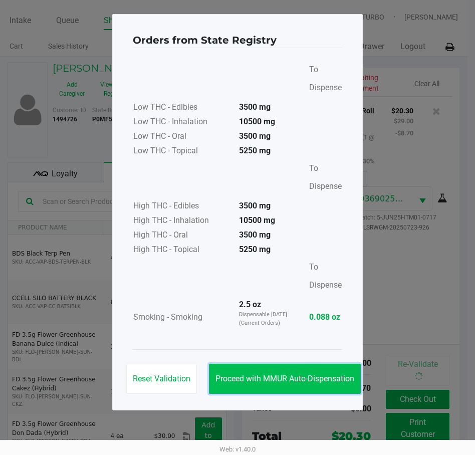
drag, startPoint x: 358, startPoint y: 373, endPoint x: 335, endPoint y: 379, distance: 24.4
click at [335, 379] on span "Proceed with MMUR Auto-Dispensation" at bounding box center [285, 379] width 139 height 10
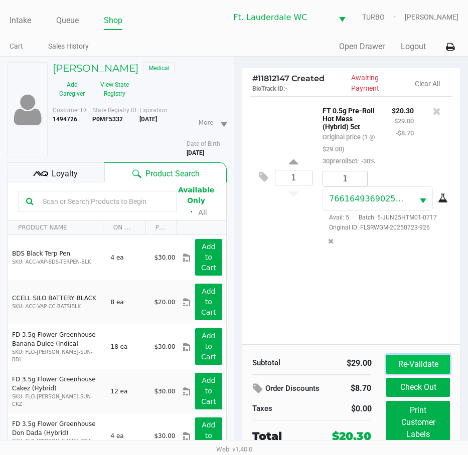
click at [416, 360] on button "Re-Validate" at bounding box center [417, 364] width 63 height 19
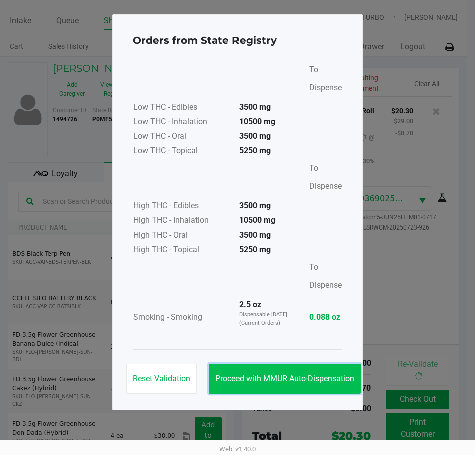
click at [341, 378] on span "Proceed with MMUR Auto-Dispensation" at bounding box center [285, 379] width 139 height 10
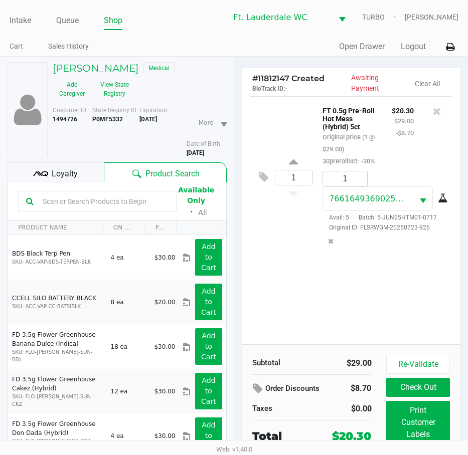
click at [355, 327] on div "1 FT 0.5g Pre-Roll Hot Mess (Hybrid) 5ct Original price (1 @ $29.00) 30preroll5…" at bounding box center [351, 220] width 218 height 248
click at [363, 314] on div "1 FT 0.5g Pre-Roll Hot Mess (Hybrid) 5ct Original price (1 @ $29.00) 30preroll5…" at bounding box center [351, 220] width 218 height 248
click at [431, 356] on button "Re-Validate" at bounding box center [417, 364] width 63 height 19
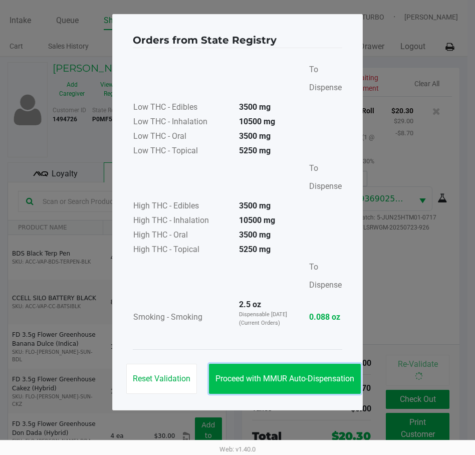
click at [333, 377] on span "Proceed with MMUR Auto-Dispensation" at bounding box center [285, 379] width 139 height 10
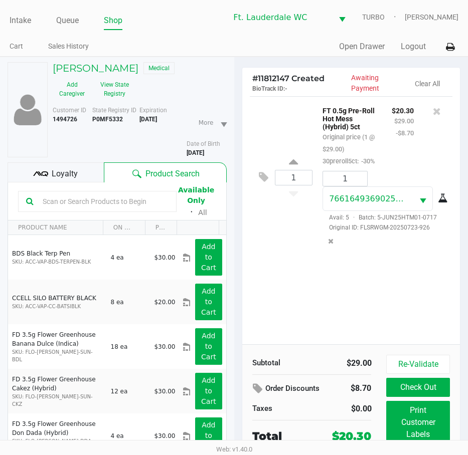
click at [372, 305] on div "1 FT 0.5g Pre-Roll Hot Mess (Hybrid) 5ct Original price (1 @ $29.00) 30preroll5…" at bounding box center [351, 220] width 218 height 248
click at [117, 91] on button "View State Registry" at bounding box center [111, 89] width 41 height 25
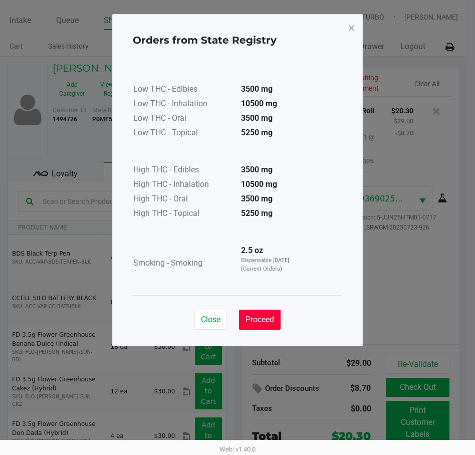
click at [277, 325] on button "Proceed" at bounding box center [260, 320] width 42 height 20
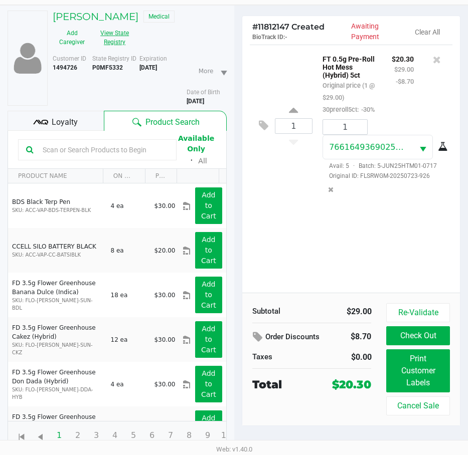
scroll to position [52, 0]
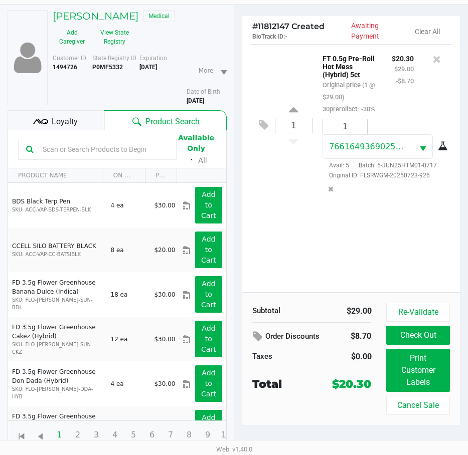
click at [387, 257] on div "1 FT 0.5g Pre-Roll Hot Mess (Hybrid) 5ct Original price (1 @ $29.00) 30preroll5…" at bounding box center [351, 168] width 218 height 248
click at [414, 307] on button "Re-Validate" at bounding box center [417, 312] width 63 height 19
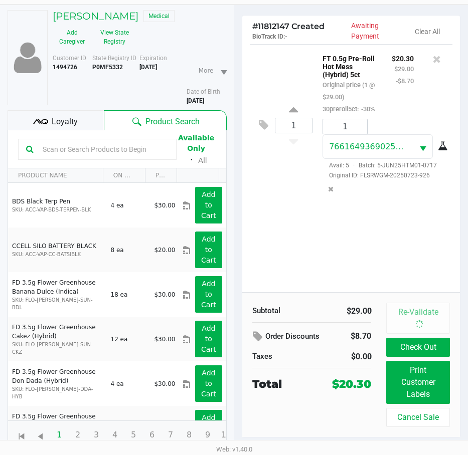
scroll to position [0, 0]
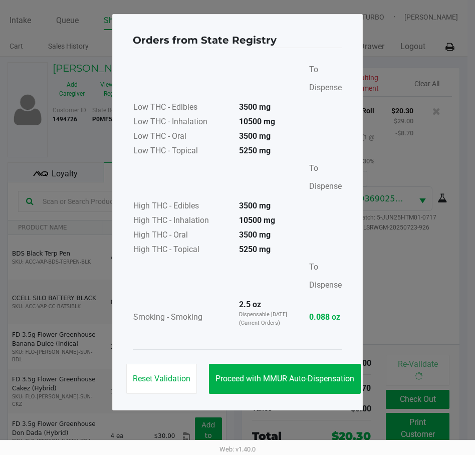
click at [297, 363] on div "Reset Validation Proceed with MMUR Auto-Dispensation" at bounding box center [238, 374] width 210 height 51
click at [309, 361] on div "Reset Validation Proceed with MMUR Auto-Dispensation" at bounding box center [238, 374] width 210 height 51
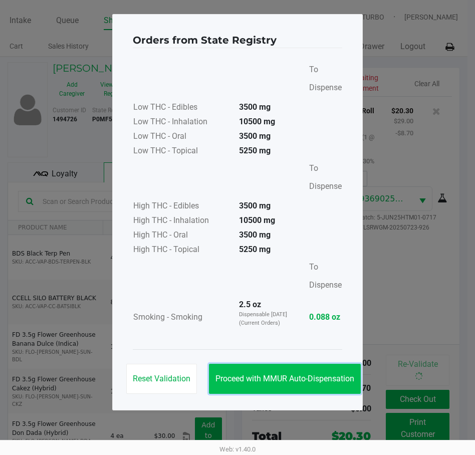
click at [311, 369] on button "Proceed with MMUR Auto-Dispensation" at bounding box center [285, 379] width 152 height 30
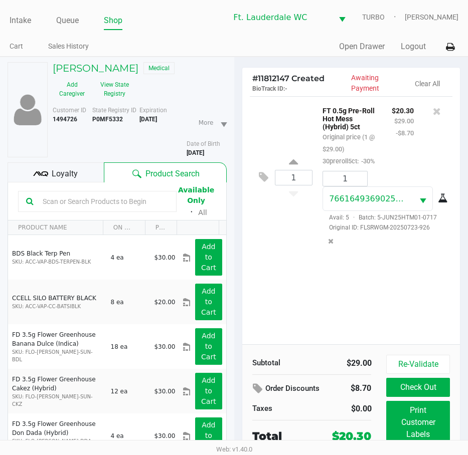
click at [320, 317] on div "1 FT 0.5g Pre-Roll Hot Mess (Hybrid) 5ct Original price (1 @ $29.00) 30preroll5…" at bounding box center [351, 220] width 218 height 248
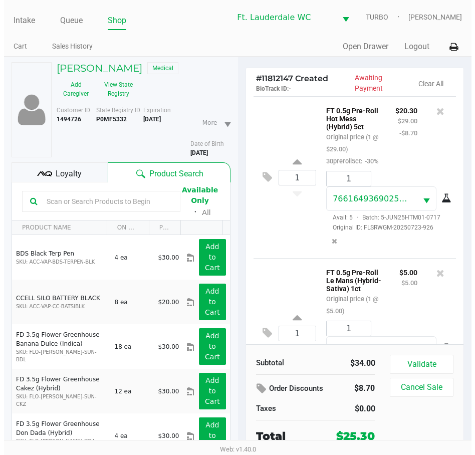
scroll to position [84, 0]
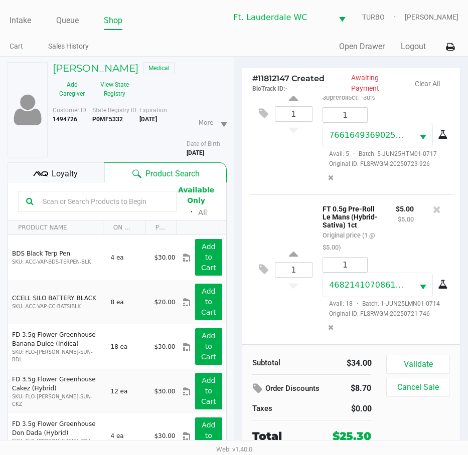
click at [423, 376] on div "Validate Cancel Sale" at bounding box center [421, 400] width 71 height 90
click at [424, 372] on button "Validate" at bounding box center [417, 364] width 63 height 19
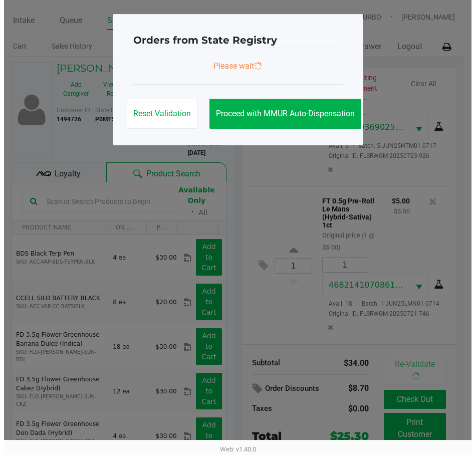
scroll to position [99, 0]
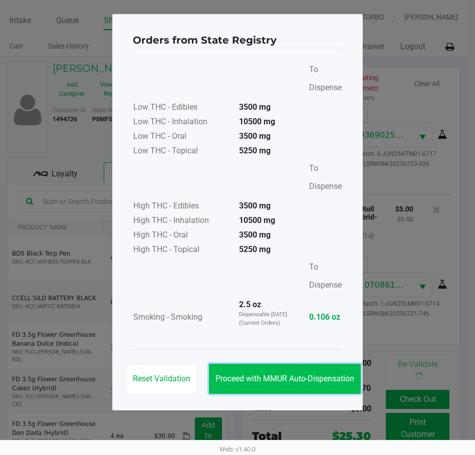
click at [323, 387] on button "Proceed with MMUR Auto-Dispensation" at bounding box center [285, 379] width 152 height 30
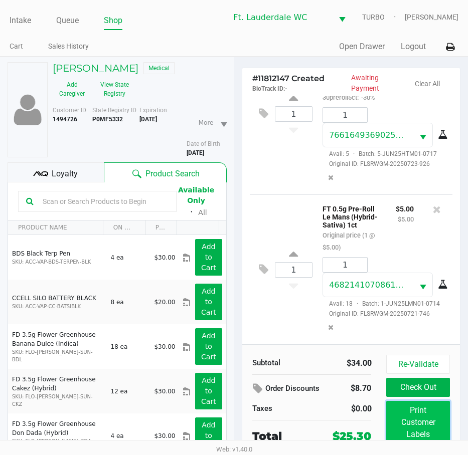
click at [434, 416] on button "Print Customer Labels" at bounding box center [417, 422] width 63 height 43
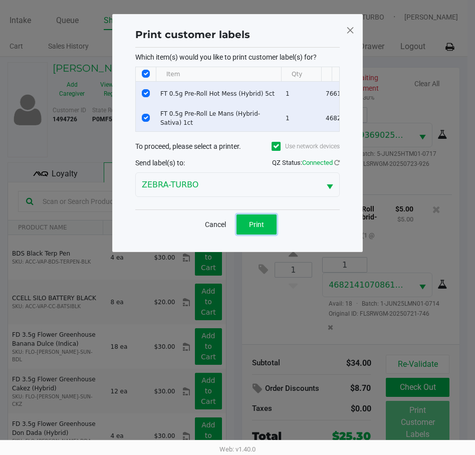
click at [265, 229] on button "Print" at bounding box center [257, 225] width 40 height 20
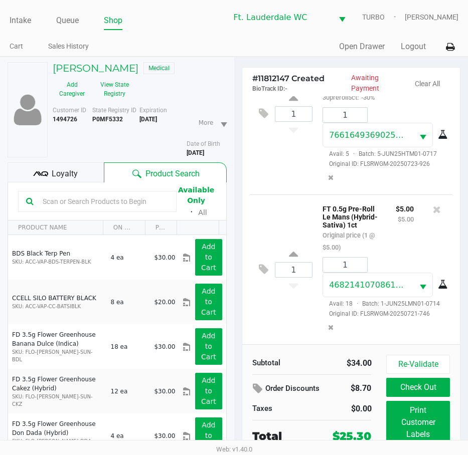
click at [426, 389] on button "Check Out" at bounding box center [417, 387] width 63 height 19
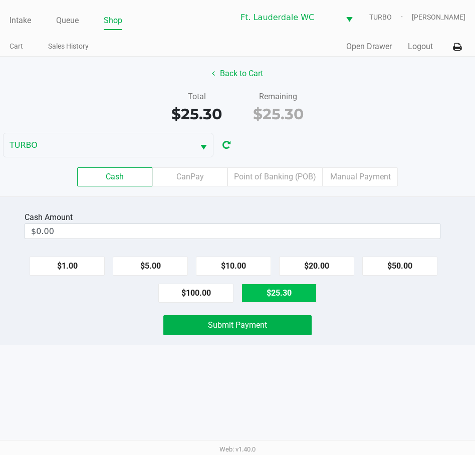
click at [288, 296] on button "$25.30" at bounding box center [279, 293] width 75 height 19
type input "$25.30"
click at [366, 365] on div "Intake Queue Shop Ft. Lauderdale WC TURBO Spencer Sandburg Cart Sales History Q…" at bounding box center [237, 227] width 475 height 455
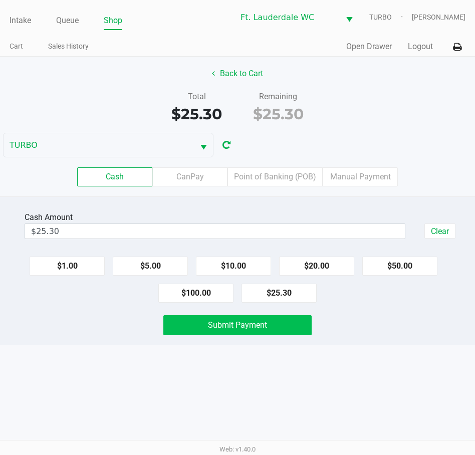
click at [269, 326] on button "Submit Payment" at bounding box center [237, 325] width 148 height 20
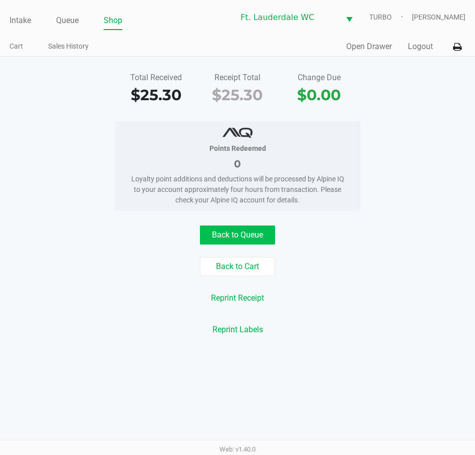
click at [230, 227] on button "Back to Queue" at bounding box center [237, 235] width 75 height 19
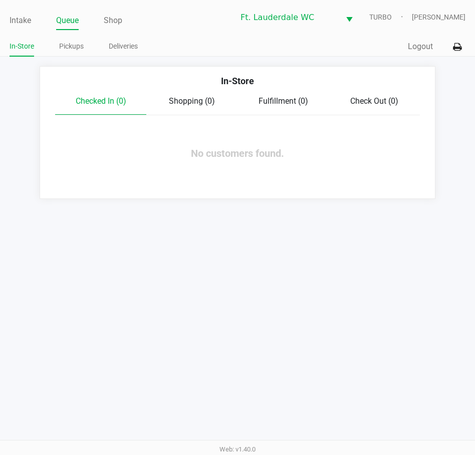
click at [196, 210] on div "Intake Queue Shop Ft. Lauderdale WC TURBO Spencer Sandburg In-Store Pickups Del…" at bounding box center [237, 227] width 475 height 455
click at [164, 233] on div "Intake Queue Shop Ft. Lauderdale WC TURBO Spencer Sandburg In-Store Pickups Del…" at bounding box center [237, 227] width 475 height 455
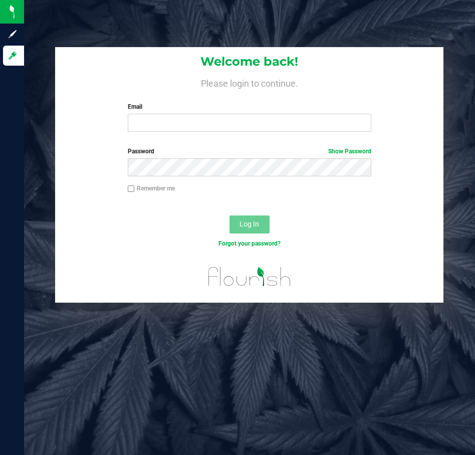
click at [133, 111] on label "Email" at bounding box center [250, 106] width 244 height 9
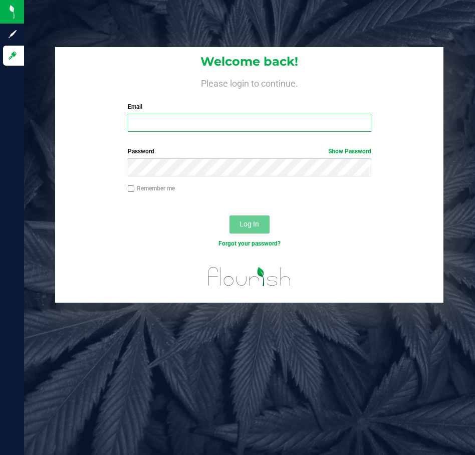
click at [148, 119] on input "Email" at bounding box center [250, 123] width 244 height 18
click at [258, 126] on input "ssandburg@liveparallel" at bounding box center [250, 123] width 244 height 18
type input "[EMAIL_ADDRESS][DOMAIN_NAME]"
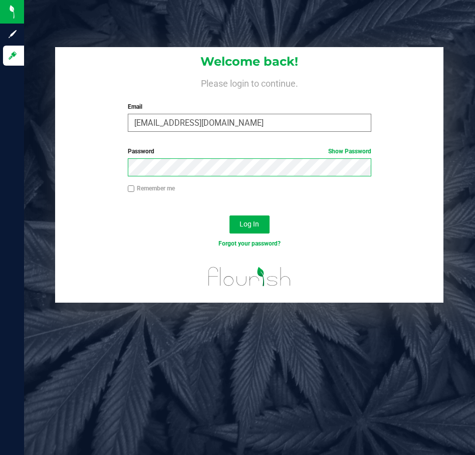
click at [230, 216] on button "Log In" at bounding box center [250, 225] width 40 height 18
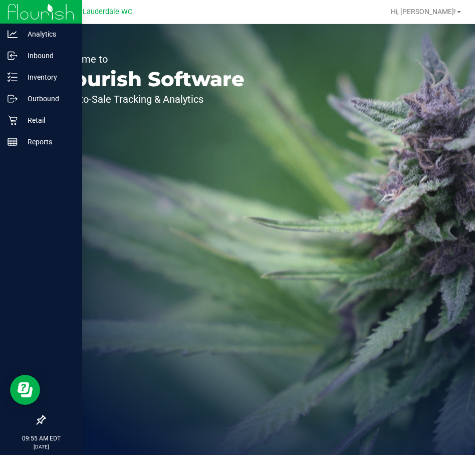
click at [136, 217] on div "Welcome to Flourish Software Seed-to-Sale Tracking & Analytics" at bounding box center [149, 239] width 251 height 431
click at [14, 128] on div "Retail" at bounding box center [42, 120] width 79 height 20
